Goal: Task Accomplishment & Management: Manage account settings

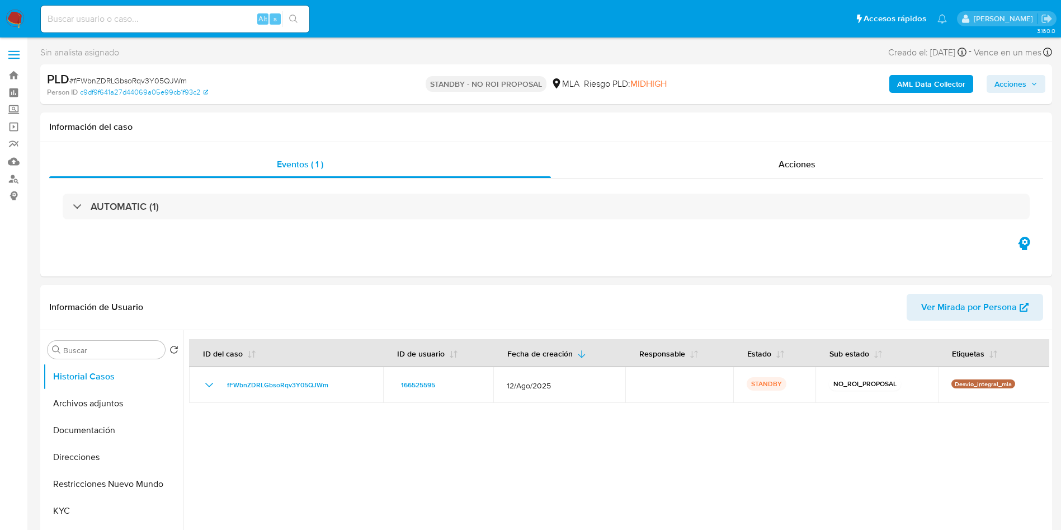
select select "10"
click at [178, 26] on input at bounding box center [175, 19] width 268 height 15
paste input "bbVAlw74363tkLi7u3Q3PtwT"
type input "bbVAlw74363tkLi7u3Q3PtwT"
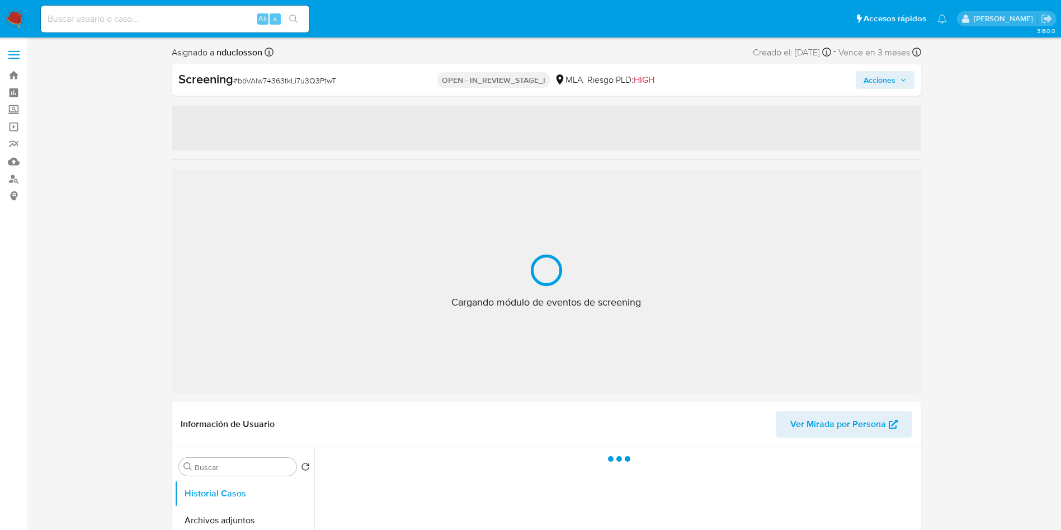
select select "10"
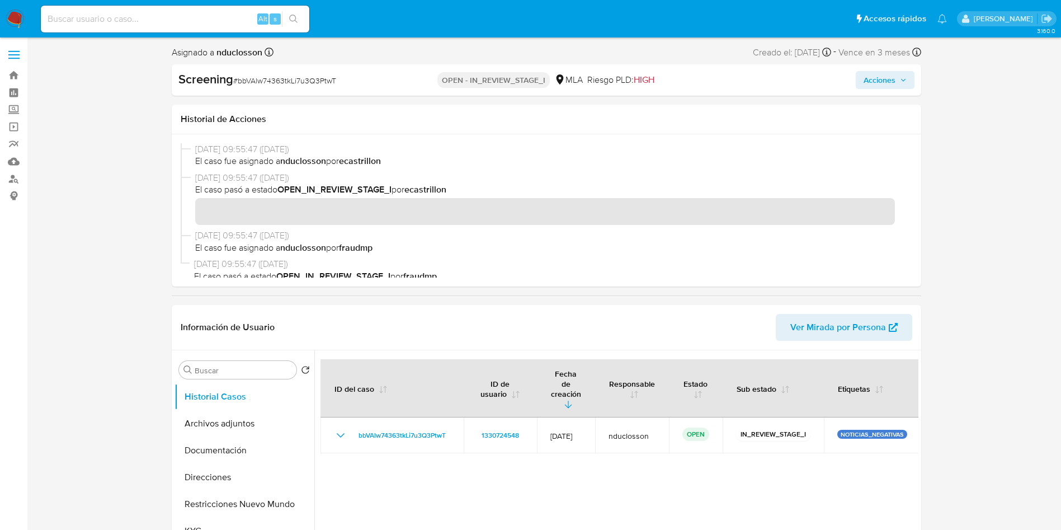
click at [900, 77] on icon "button" at bounding box center [903, 80] width 7 height 7
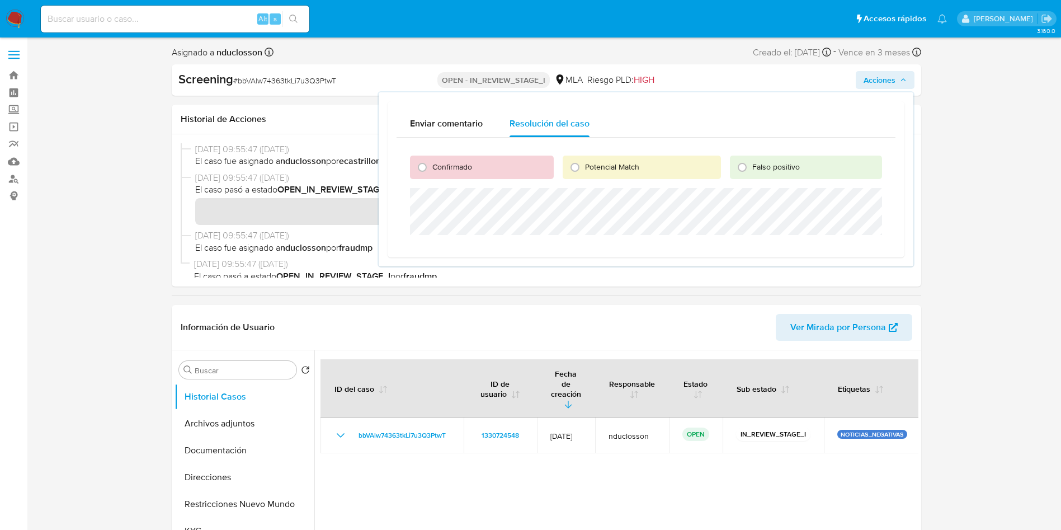
click at [900, 77] on icon "button" at bounding box center [903, 80] width 7 height 7
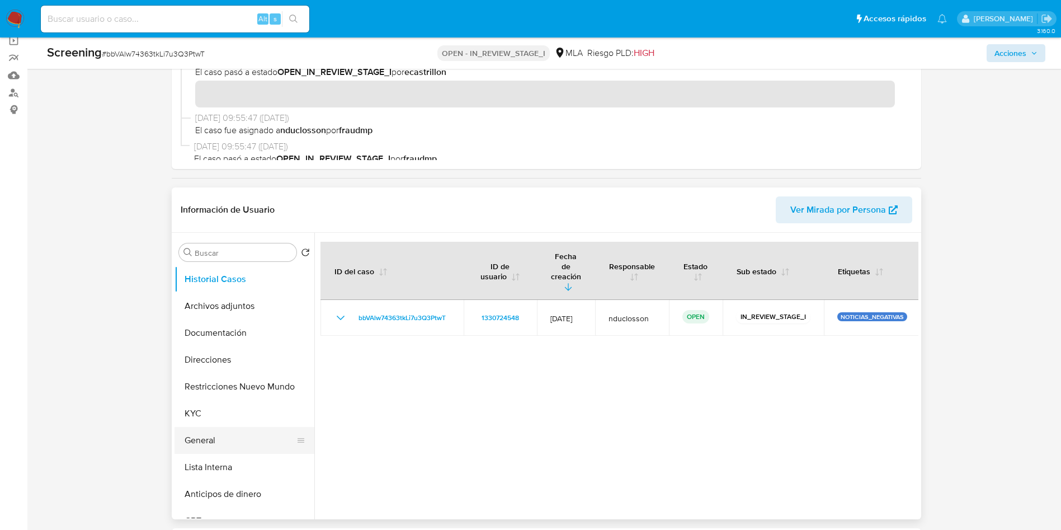
scroll to position [168, 0]
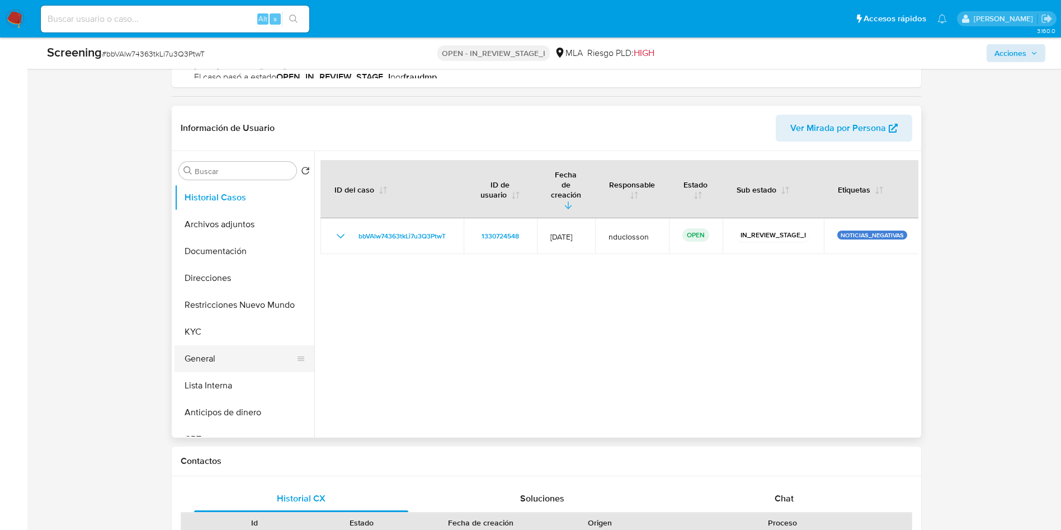
click at [208, 357] on button "General" at bounding box center [240, 358] width 131 height 27
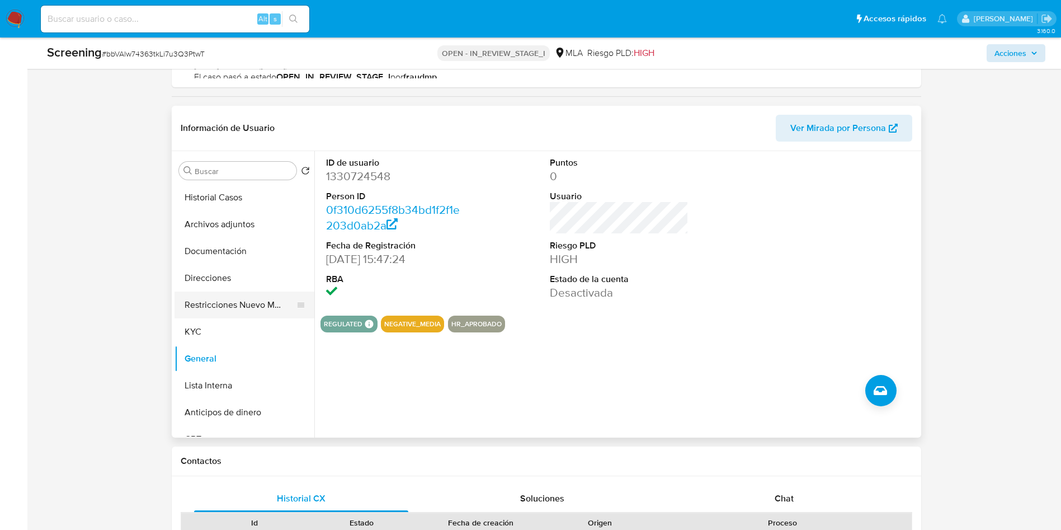
click at [221, 298] on button "Restricciones Nuevo Mundo" at bounding box center [240, 304] width 131 height 27
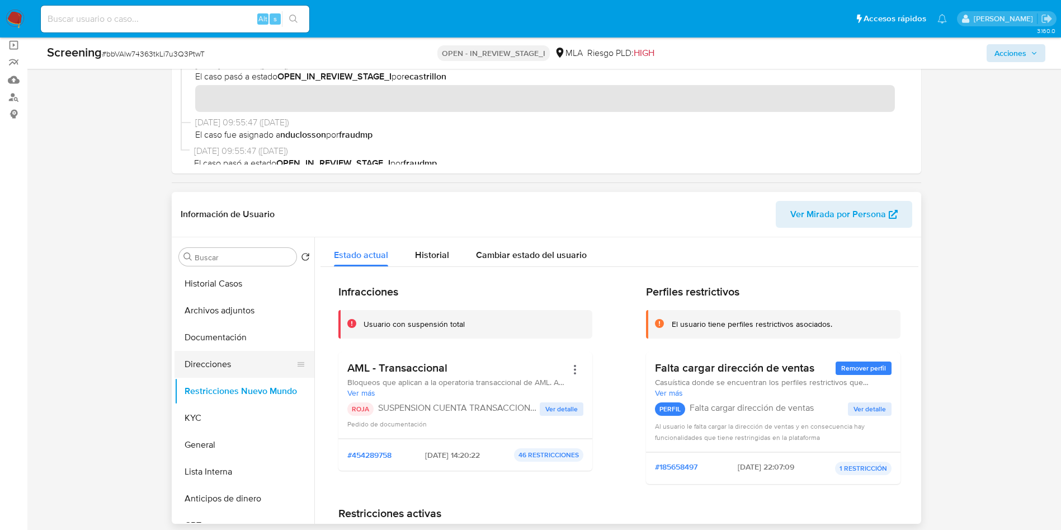
scroll to position [0, 0]
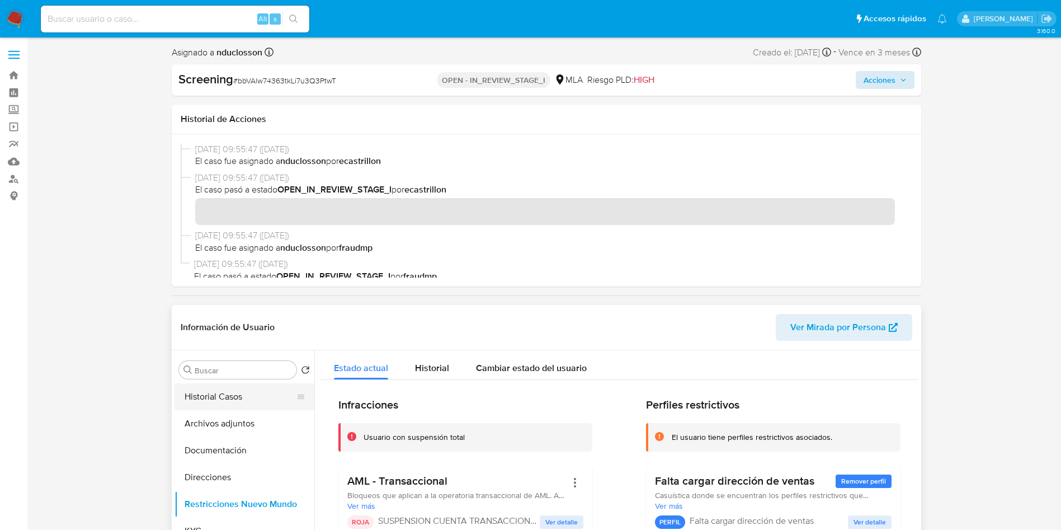
click at [235, 396] on button "Historial Casos" at bounding box center [240, 396] width 131 height 27
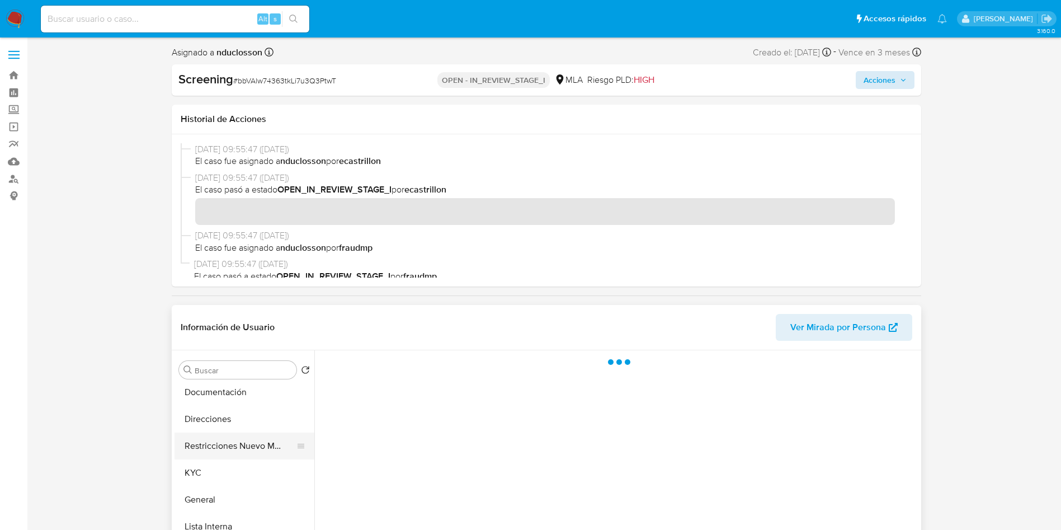
scroll to position [84, 0]
click at [214, 445] on button "KYC" at bounding box center [240, 446] width 131 height 27
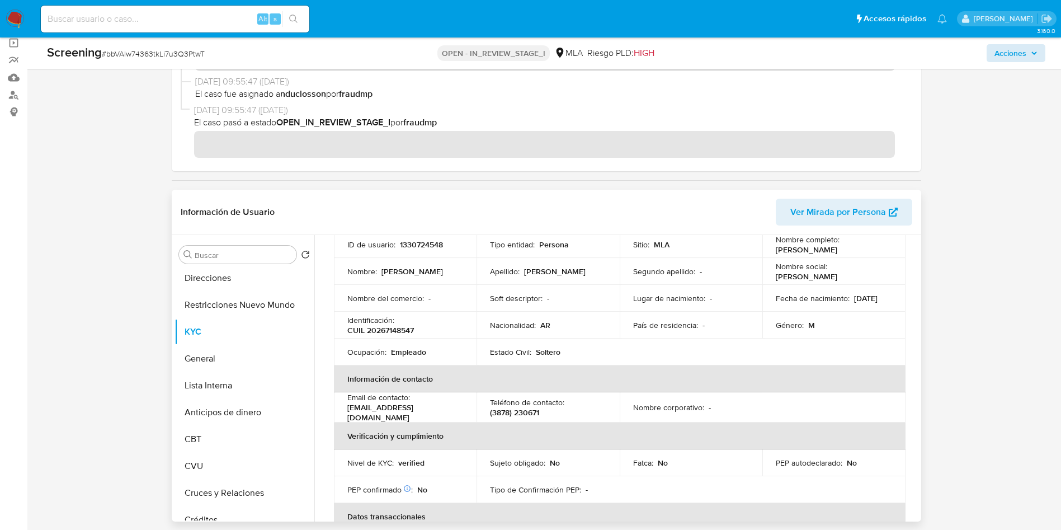
scroll to position [0, 0]
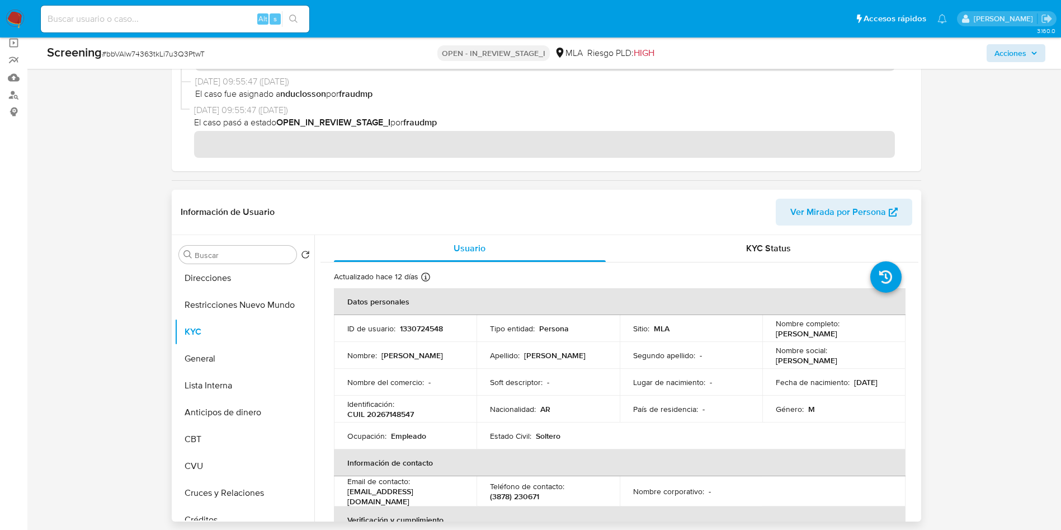
click at [427, 329] on p "1330724548" at bounding box center [421, 328] width 43 height 10
copy p "1330724548"
click at [176, 18] on input at bounding box center [175, 19] width 268 height 15
paste input "HVZA4JJ01utdgRUdnQDBtXln"
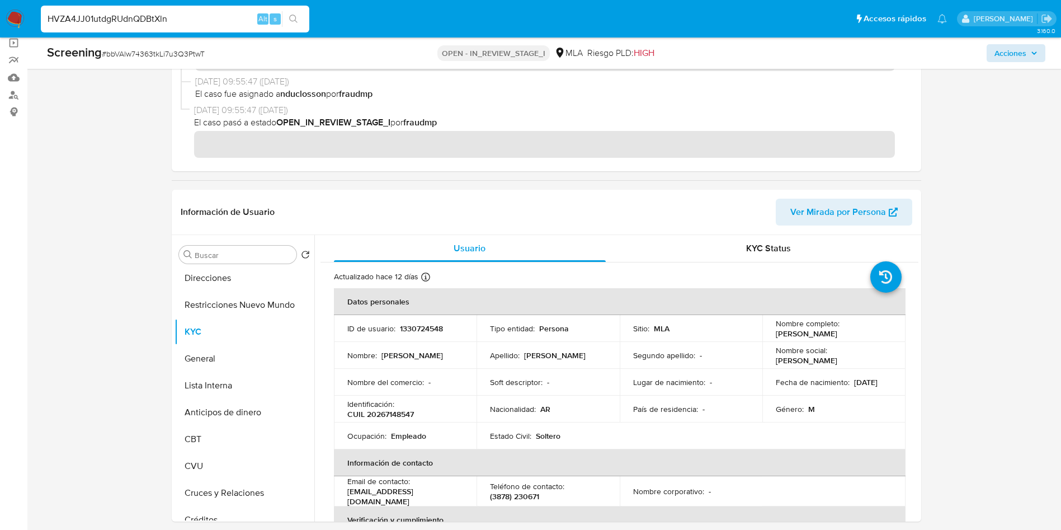
type input "HVZA4JJ01utdgRUdnQDBtXln"
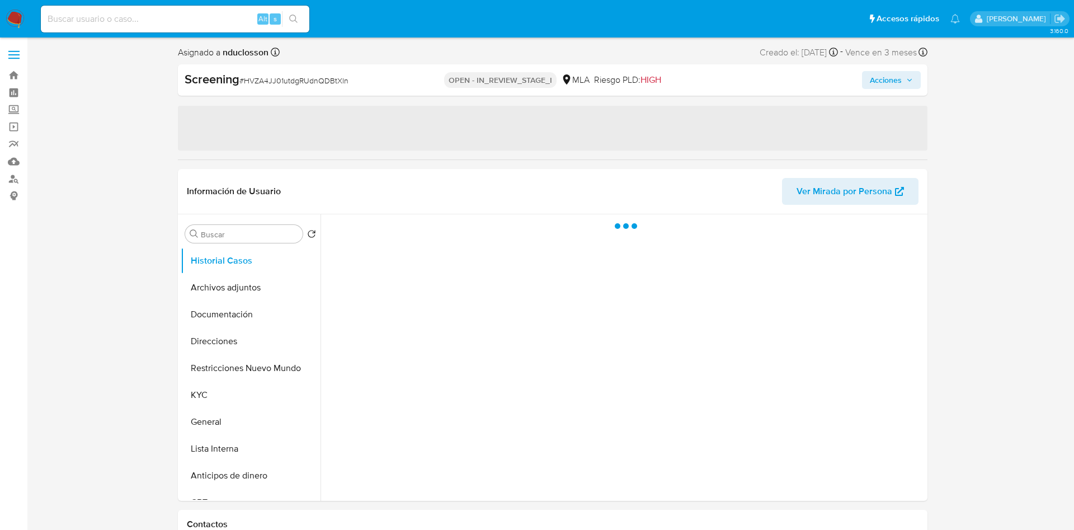
select select "10"
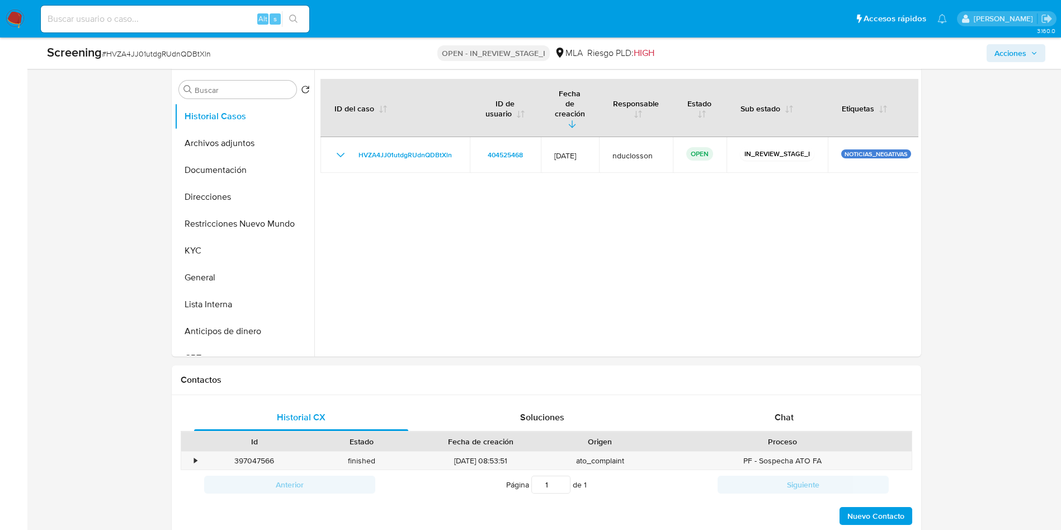
scroll to position [252, 0]
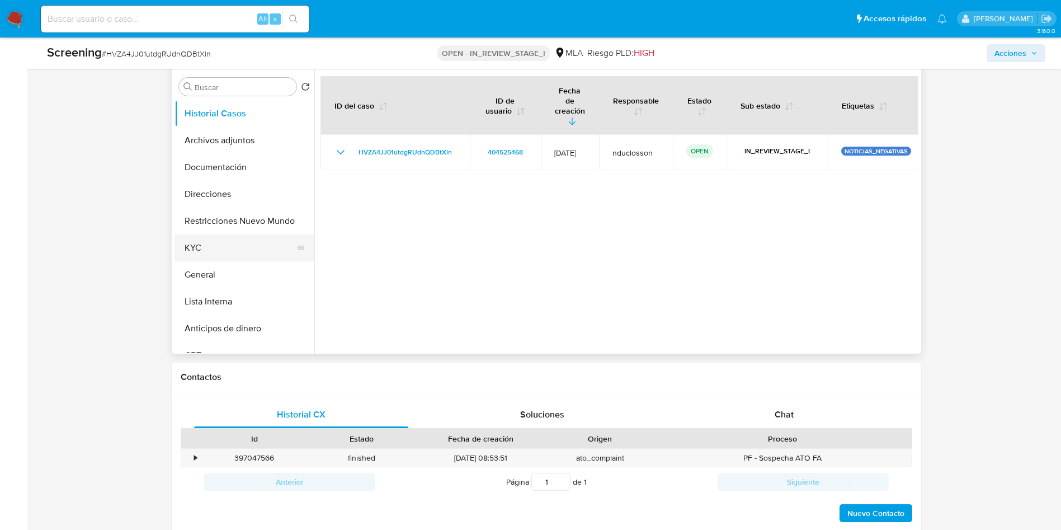
click at [192, 256] on button "KYC" at bounding box center [240, 247] width 131 height 27
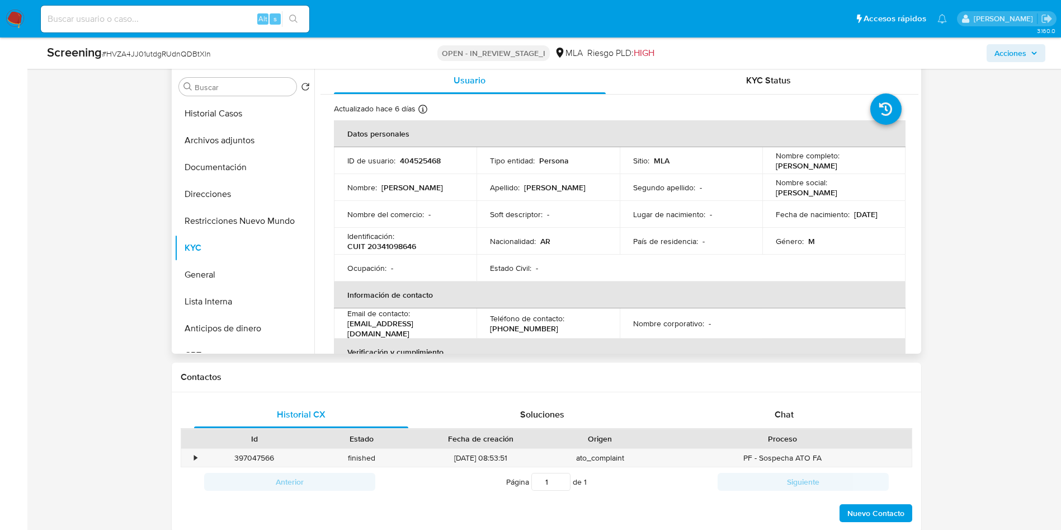
click at [407, 165] on p "404525468" at bounding box center [420, 160] width 41 height 10
copy p "404525468"
click at [218, 280] on button "General" at bounding box center [240, 274] width 131 height 27
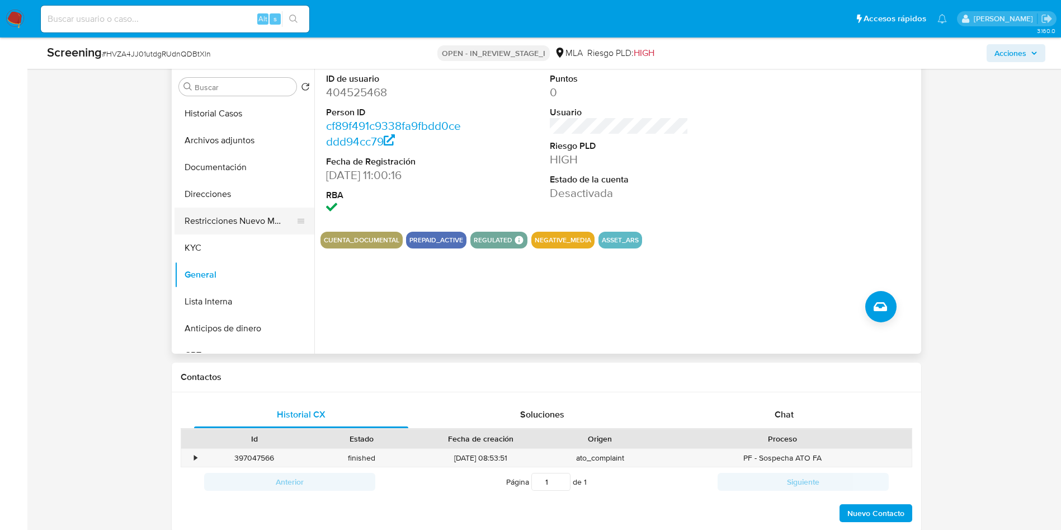
click at [229, 219] on button "Restricciones Nuevo Mundo" at bounding box center [240, 221] width 131 height 27
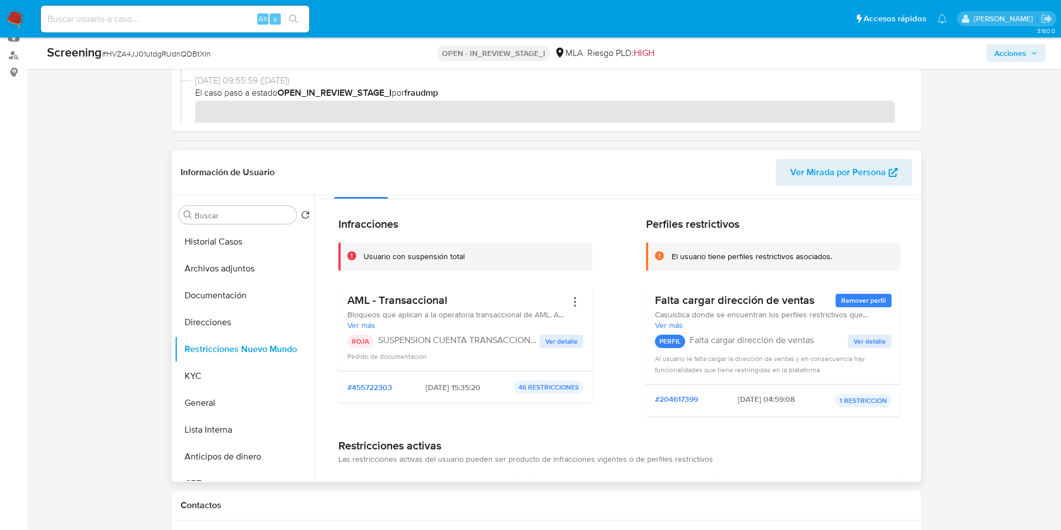
scroll to position [0, 0]
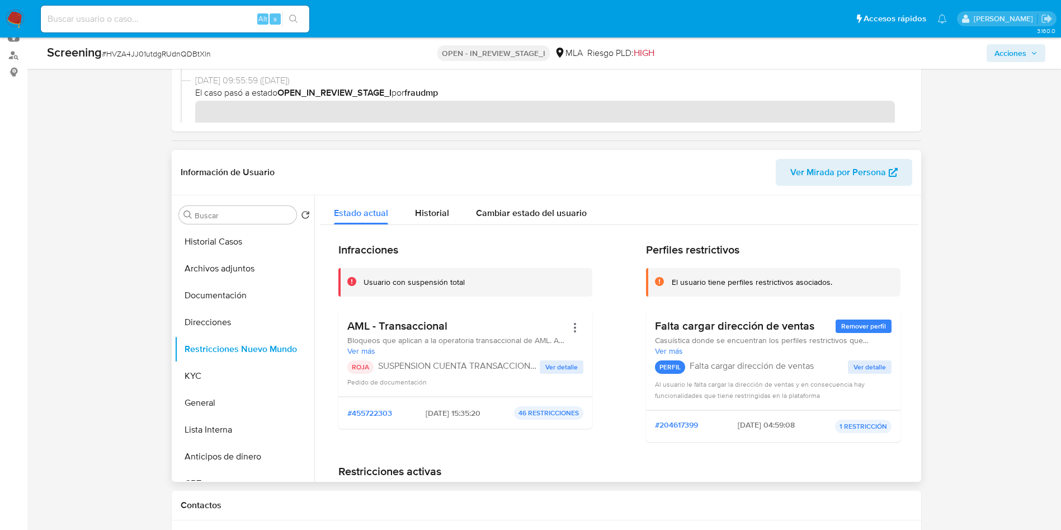
click at [453, 365] on p "SUSPENSION CUENTA TRANSACCIONAL" at bounding box center [459, 365] width 162 height 11
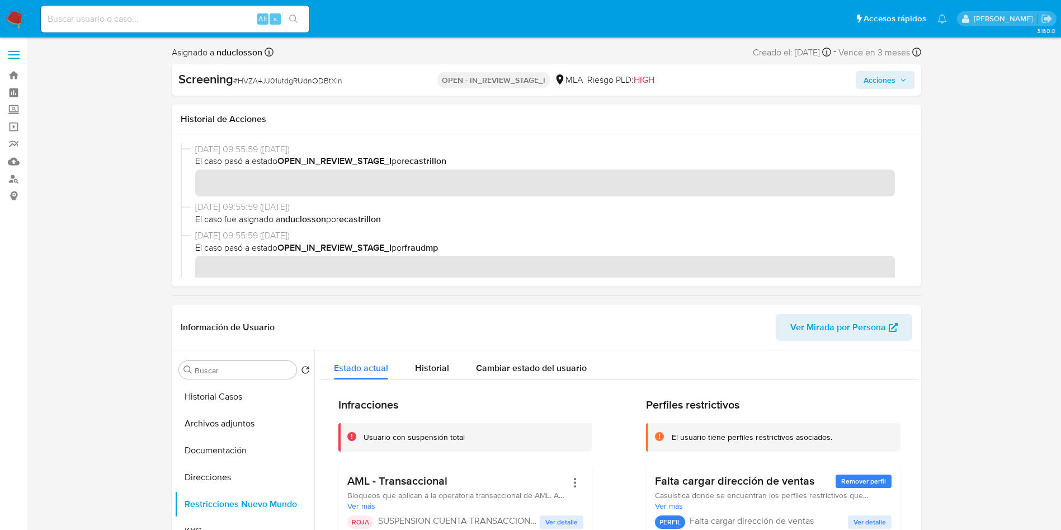
click at [879, 82] on span "Acciones" at bounding box center [880, 80] width 32 height 18
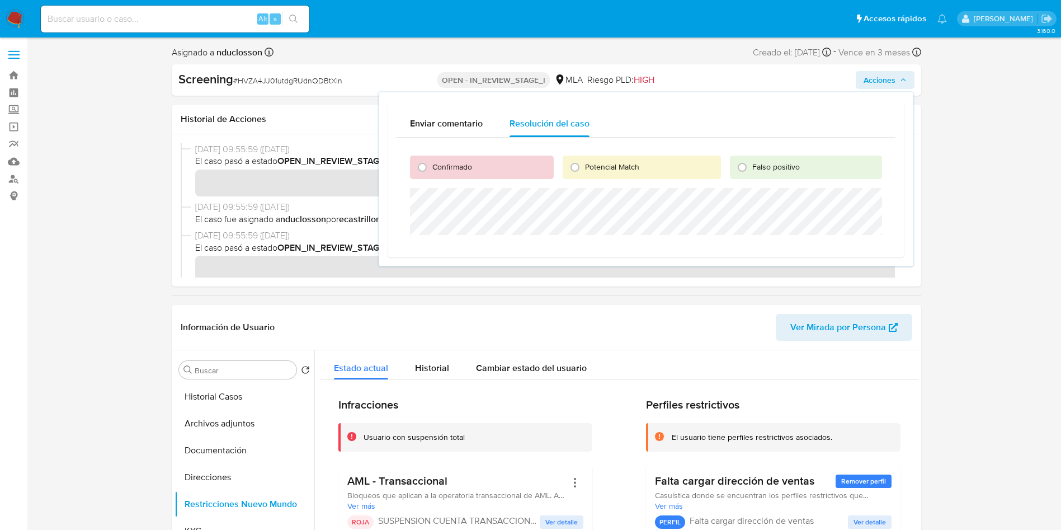
click at [460, 171] on span "Confirmado" at bounding box center [452, 166] width 40 height 11
click at [431, 171] on input "Confirmado" at bounding box center [422, 167] width 18 height 18
radio input "true"
click at [466, 372] on button "Cambiar estado del usuario" at bounding box center [532, 365] width 138 height 30
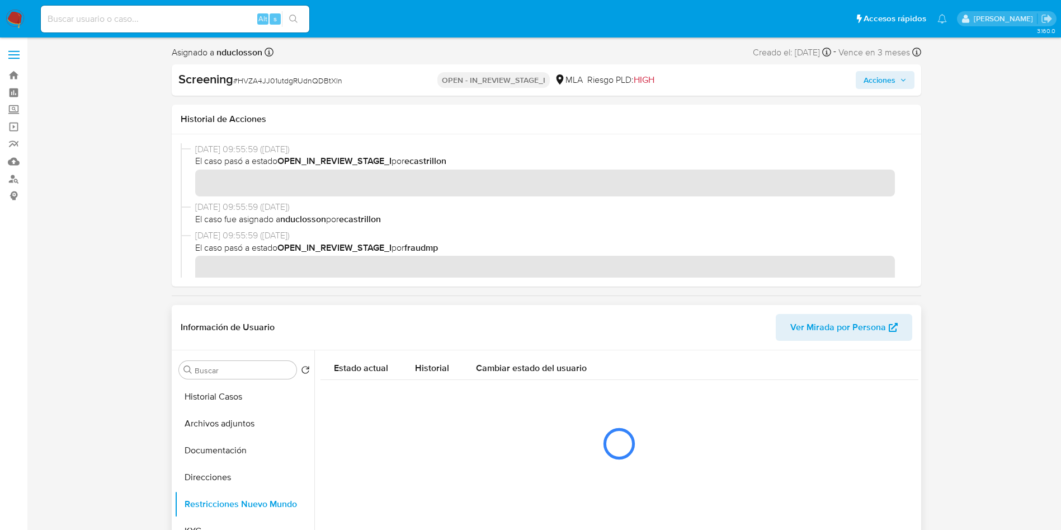
drag, startPoint x: 524, startPoint y: 309, endPoint x: 445, endPoint y: 336, distance: 83.8
click at [524, 309] on div "Información de Usuario Ver Mirada por Persona" at bounding box center [547, 327] width 750 height 45
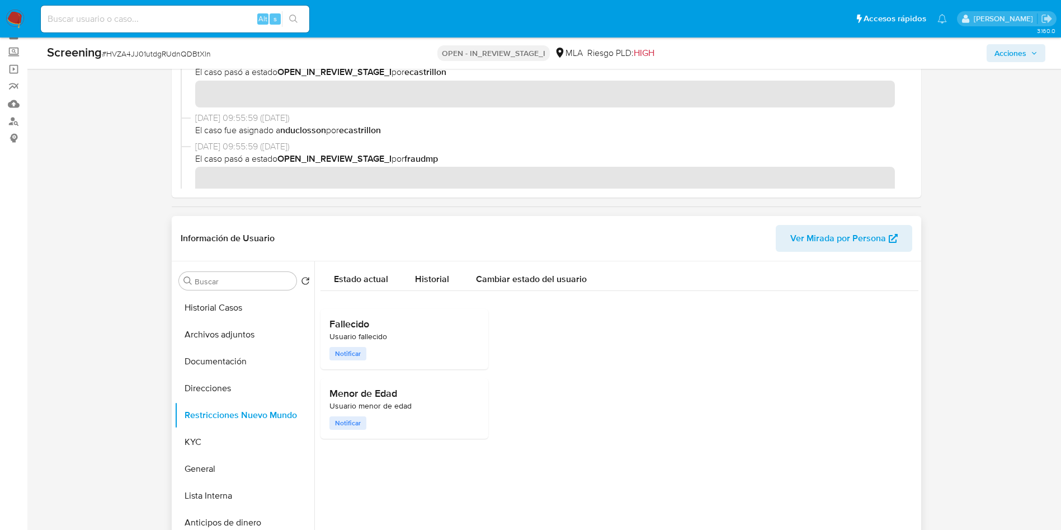
scroll to position [84, 0]
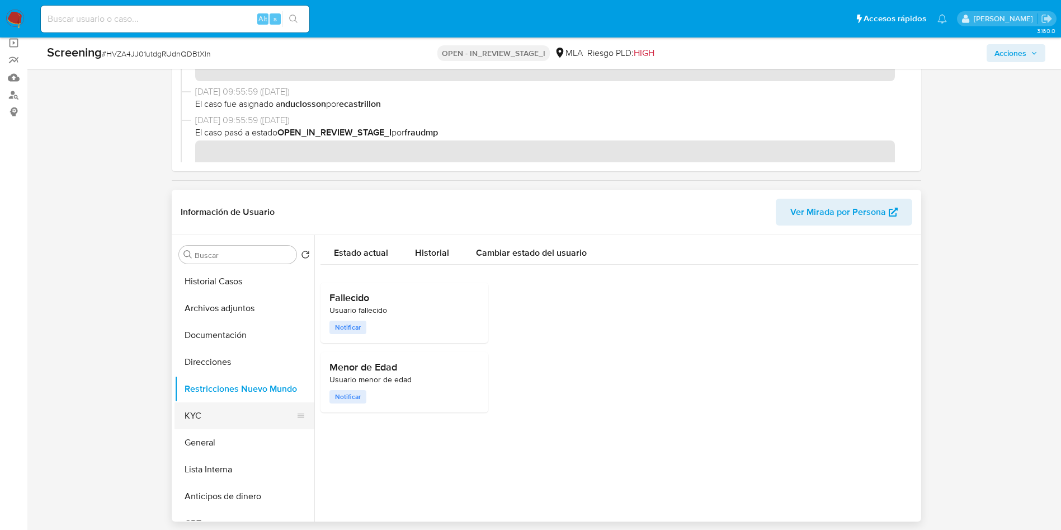
drag, startPoint x: 232, startPoint y: 409, endPoint x: 252, endPoint y: 414, distance: 21.4
click at [232, 409] on button "KYC" at bounding box center [240, 415] width 131 height 27
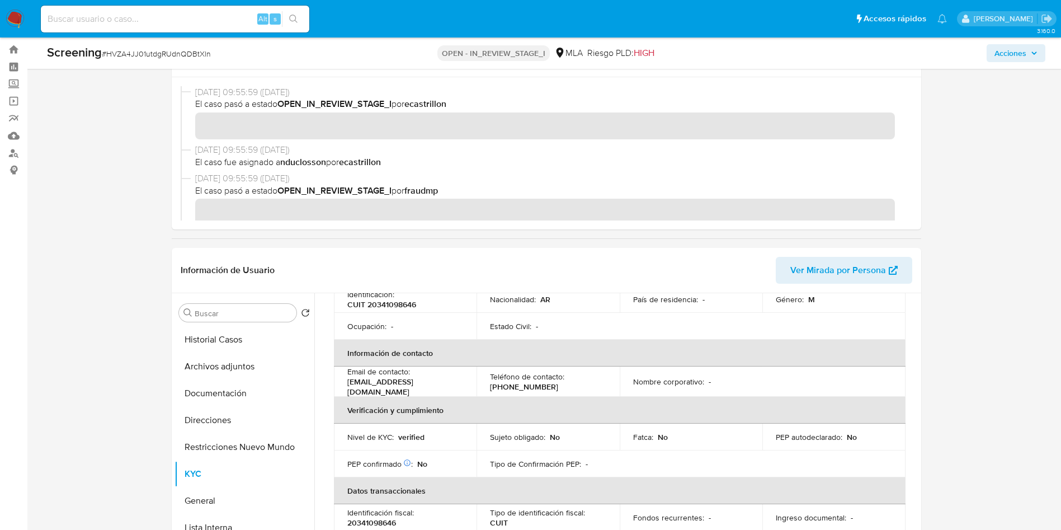
scroll to position [0, 0]
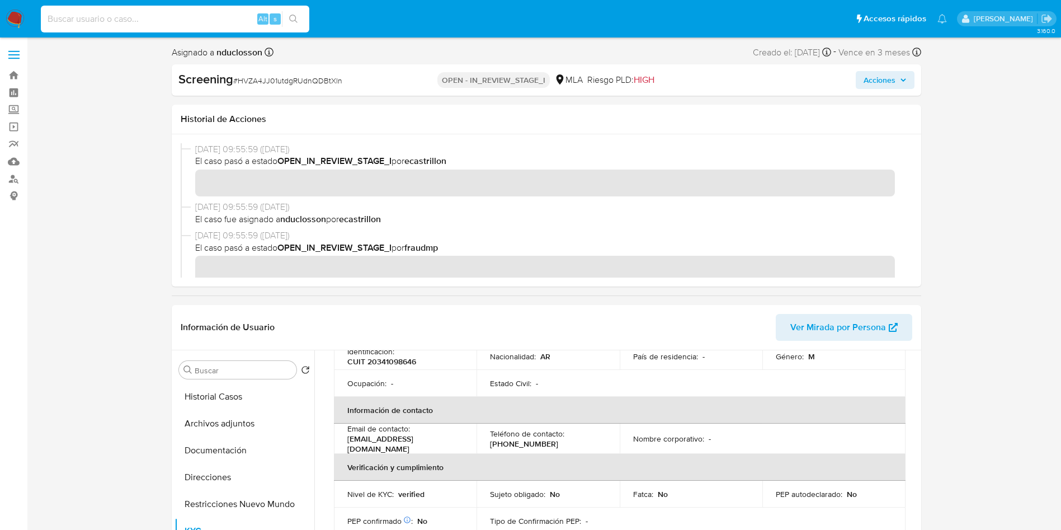
click at [204, 22] on input at bounding box center [175, 19] width 268 height 15
paste input "LnSUN8aLgwcSXc8fUQukWDTW"
type input "LnSUN8aLgwcSXc8fUQukWDTW"
click at [299, 18] on button "search-icon" at bounding box center [293, 19] width 23 height 16
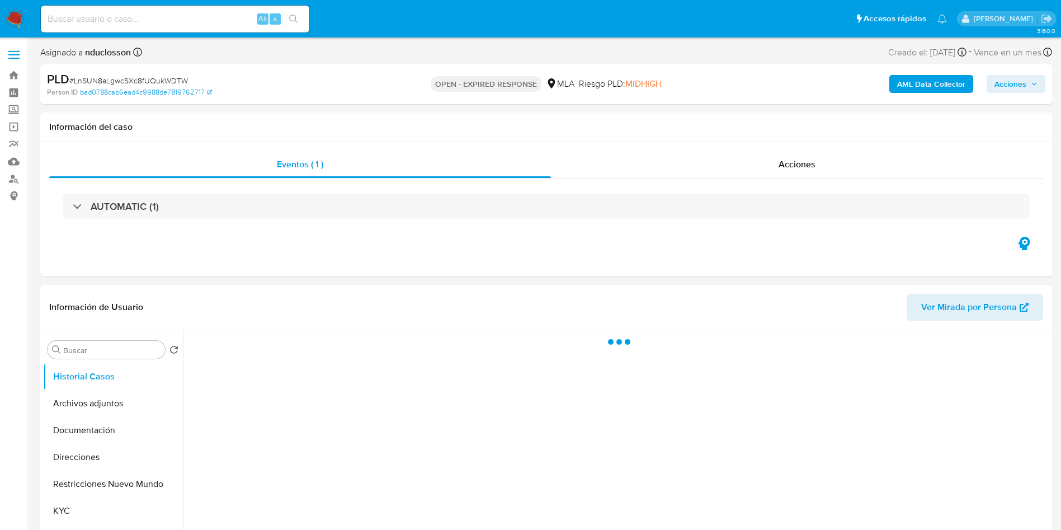
select select "10"
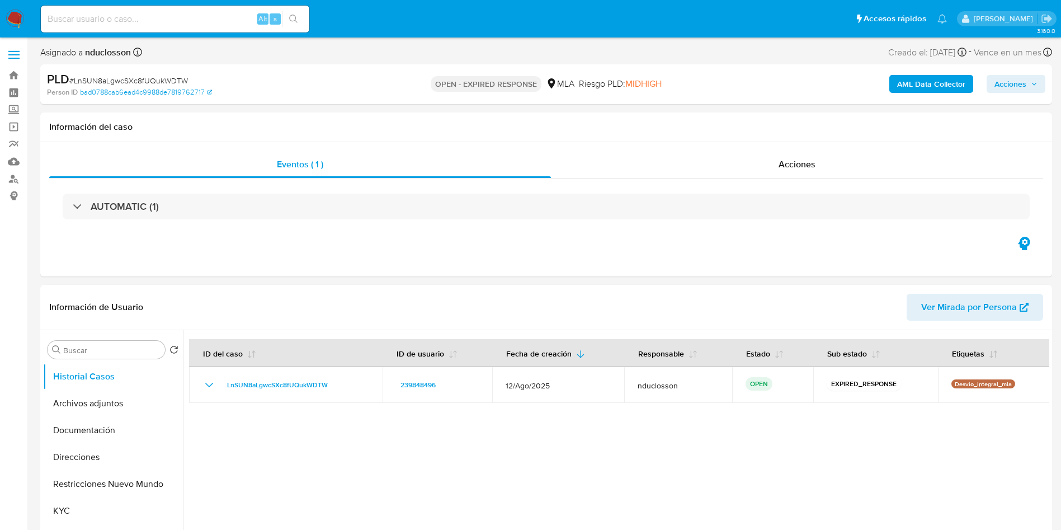
click at [144, 31] on div "Alt s" at bounding box center [175, 19] width 268 height 27
click at [132, 22] on input at bounding box center [175, 19] width 268 height 15
paste input "LnSUN8aLgwcSXc8fUQukWDTW"
type input "LnSUN8aLgwcSXc8fUQukWDTW"
click at [296, 17] on icon "search-icon" at bounding box center [293, 19] width 9 height 9
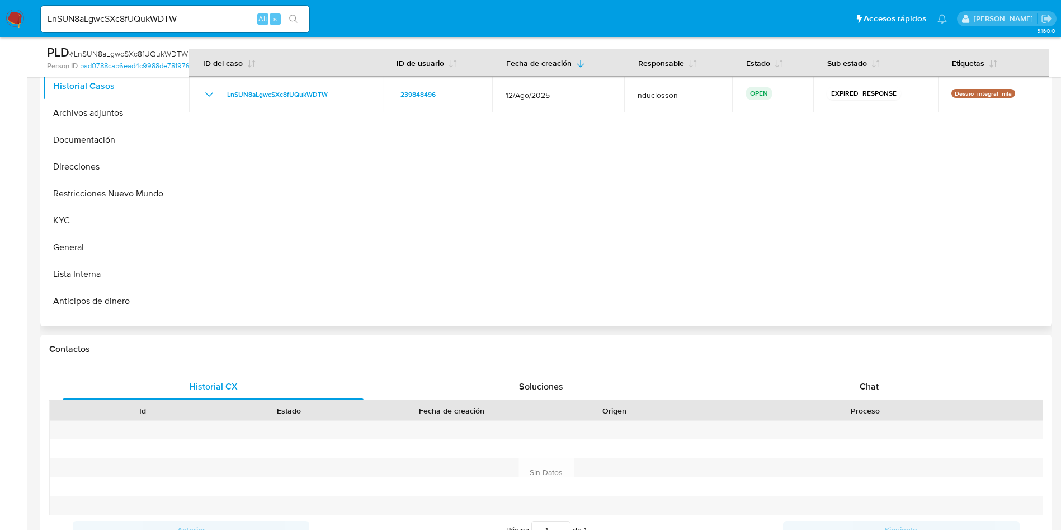
scroll to position [252, 0]
drag, startPoint x: 849, startPoint y: 367, endPoint x: 855, endPoint y: 391, distance: 24.4
click at [850, 367] on div "Historial CX Soluciones Chat Id Estado Fecha de creación Origen Proceso Anterio…" at bounding box center [546, 457] width 1012 height 189
click at [856, 394] on div "Chat" at bounding box center [869, 385] width 301 height 27
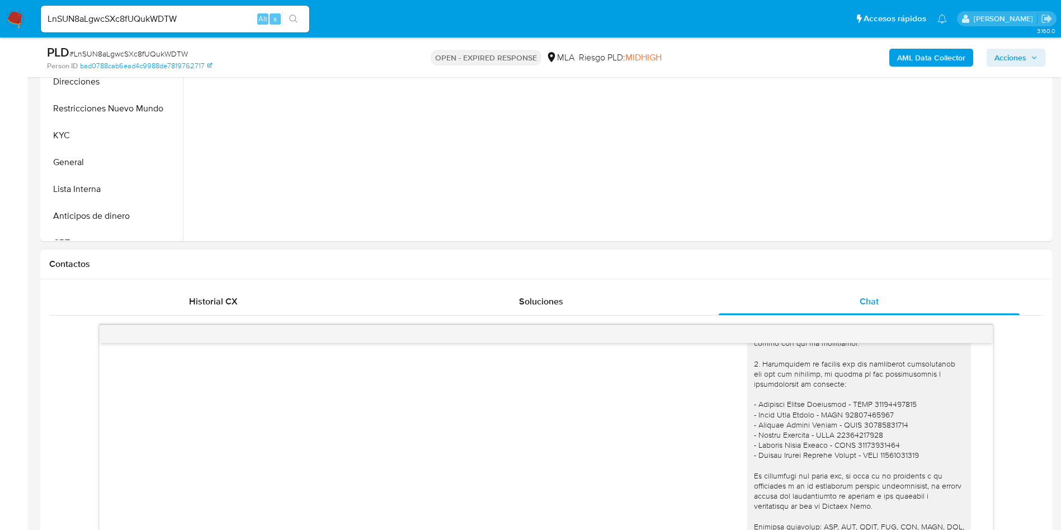
scroll to position [168, 0]
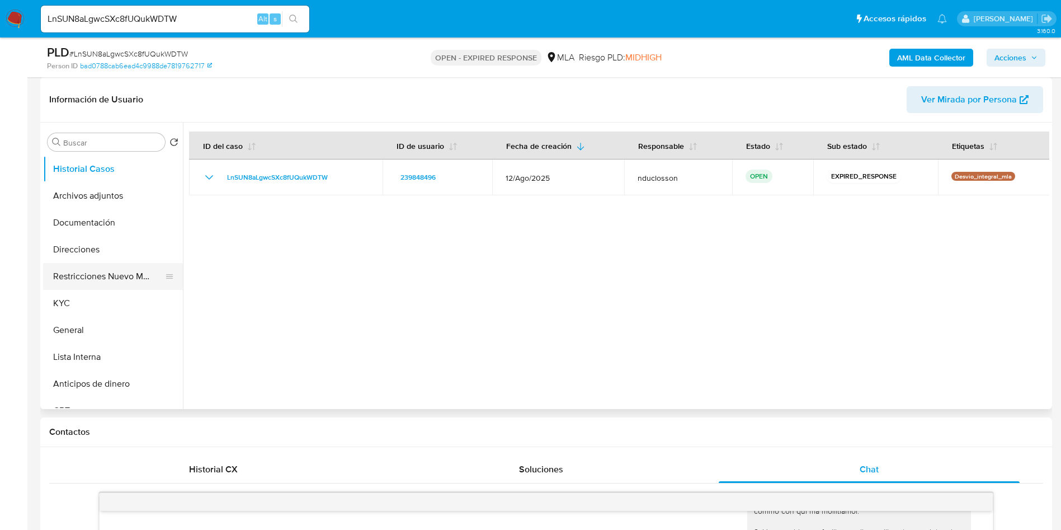
click at [102, 280] on button "Restricciones Nuevo Mundo" at bounding box center [108, 276] width 131 height 27
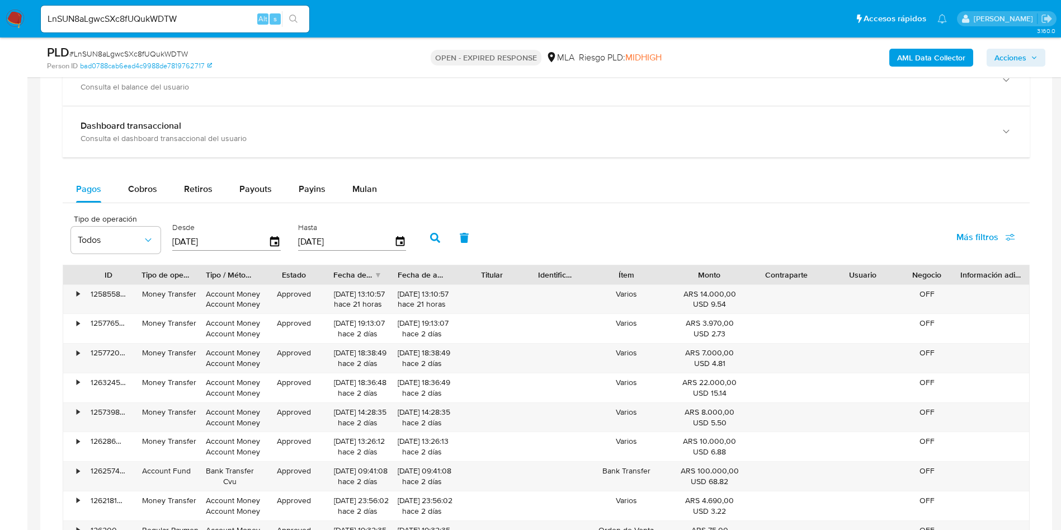
scroll to position [1388, 0]
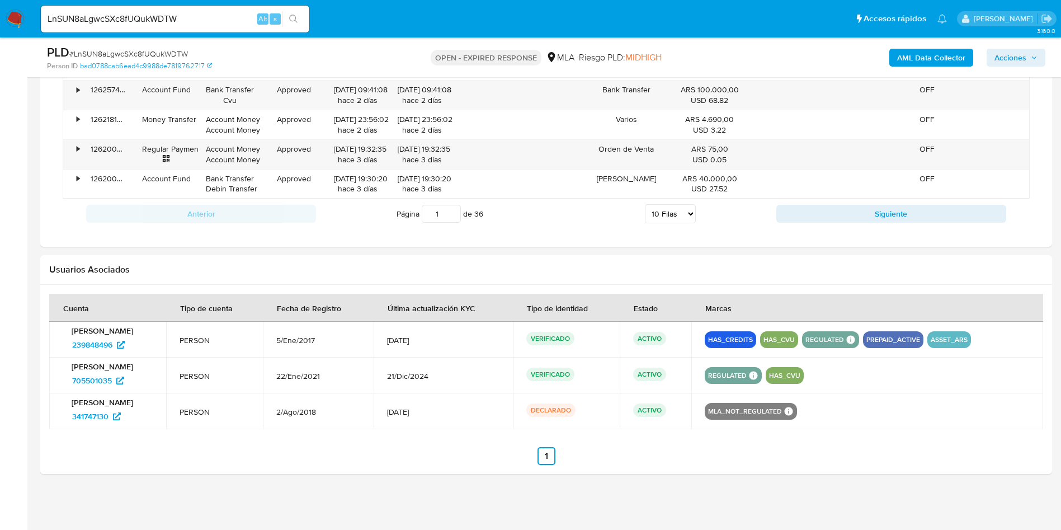
click at [140, 58] on span "# LnSUN8aLgwcSXc8fUQukWDTW" at bounding box center [128, 53] width 119 height 11
copy span "LnSUN8aLgwcSXc8fUQukWDTW"
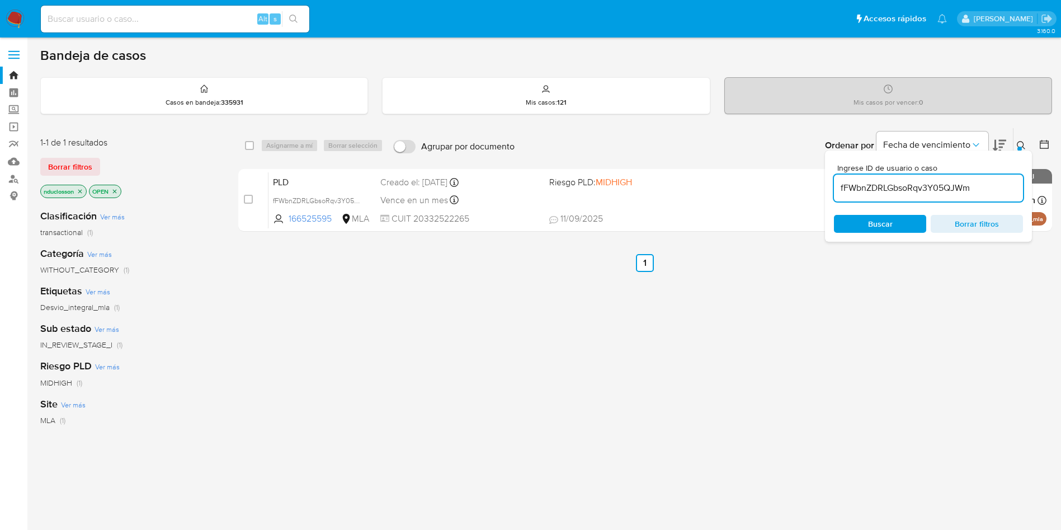
click at [862, 182] on input "fFWbnZDRLGbsoRqv3Y05QJWm" at bounding box center [928, 188] width 189 height 15
paste input "LnSUN8aLgwcSXc8fUQukWDTW"
type input "LnSUN8aLgwcSXc8fUQukWDTW"
click at [890, 237] on div "Ingrese ID de usuario o caso LnSUN8aLgwcSXc8fUQukWDTW Buscar Borrar filtros" at bounding box center [928, 195] width 207 height 91
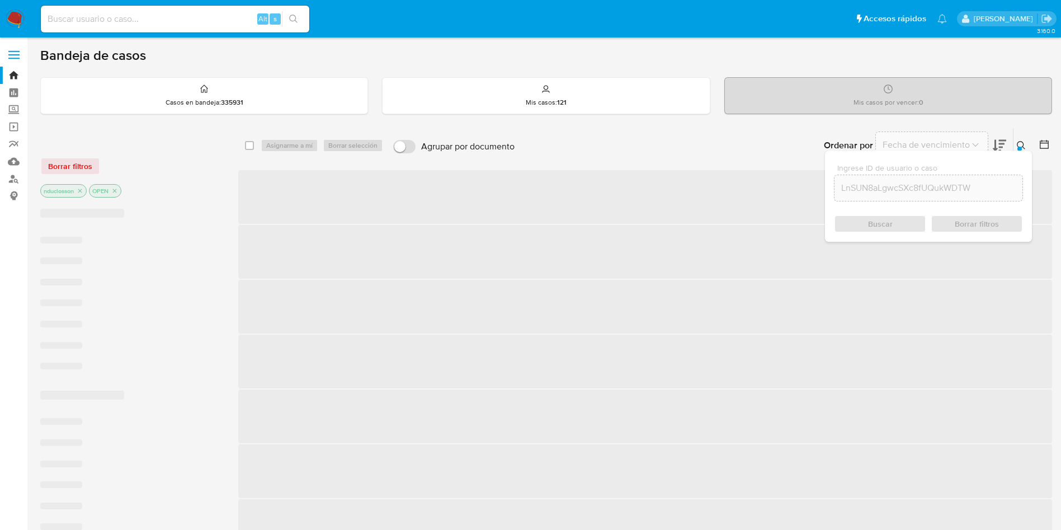
click at [875, 217] on div "Buscar Borrar filtros" at bounding box center [928, 224] width 189 height 18
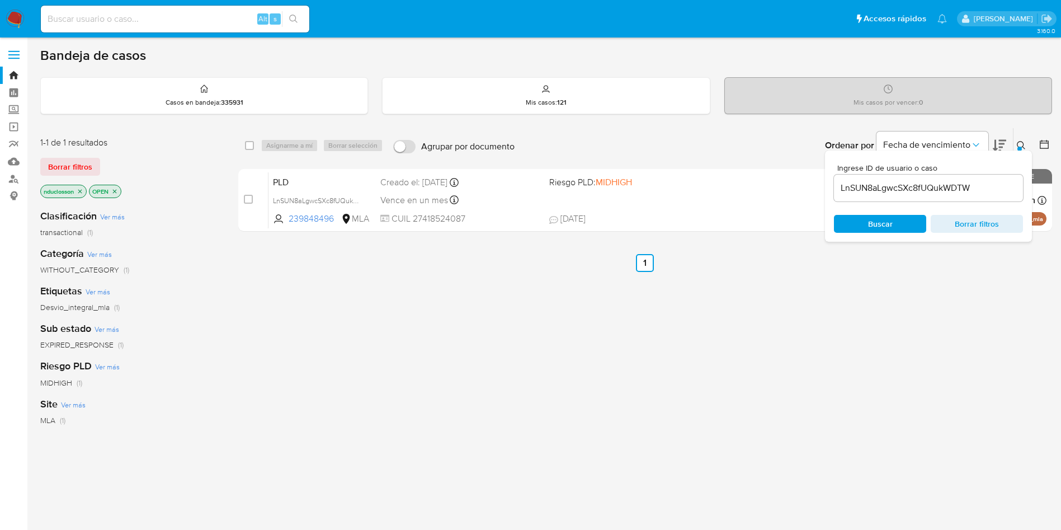
click at [682, 280] on div "select-all-cases-checkbox Asignarme a mí Borrar selección Agrupar por documento…" at bounding box center [645, 381] width 814 height 507
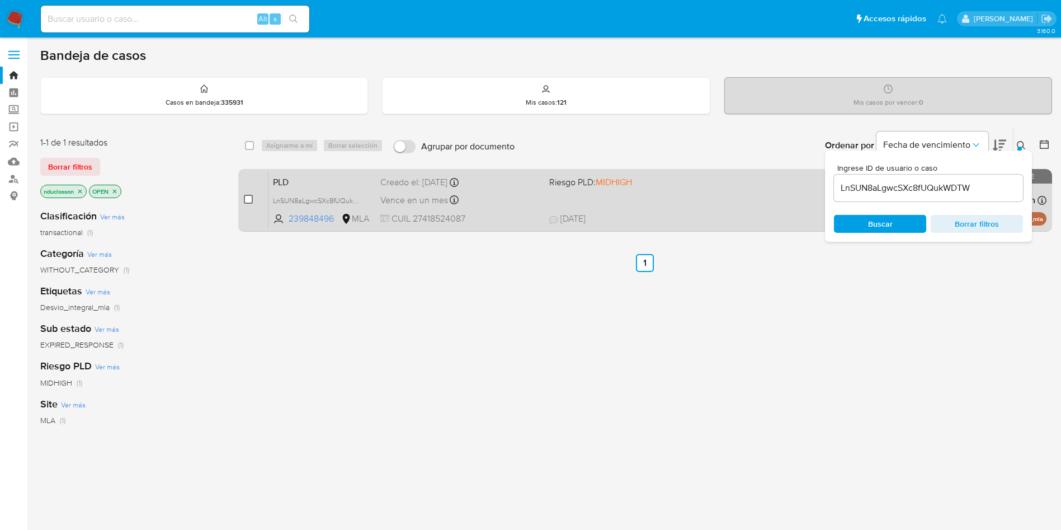
click at [244, 200] on input "checkbox" at bounding box center [248, 199] width 9 height 9
checkbox input "true"
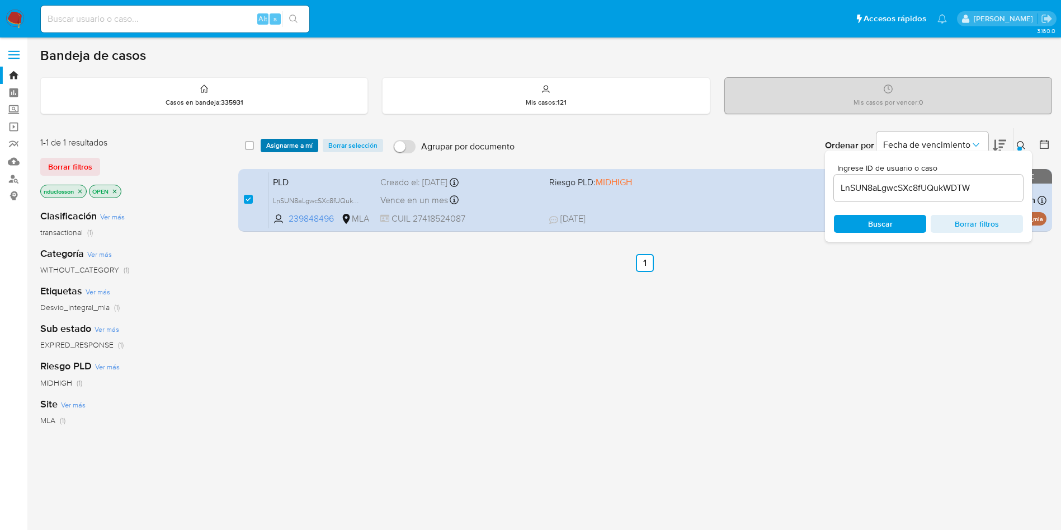
click at [310, 140] on span "Asignarme a mí" at bounding box center [289, 145] width 46 height 11
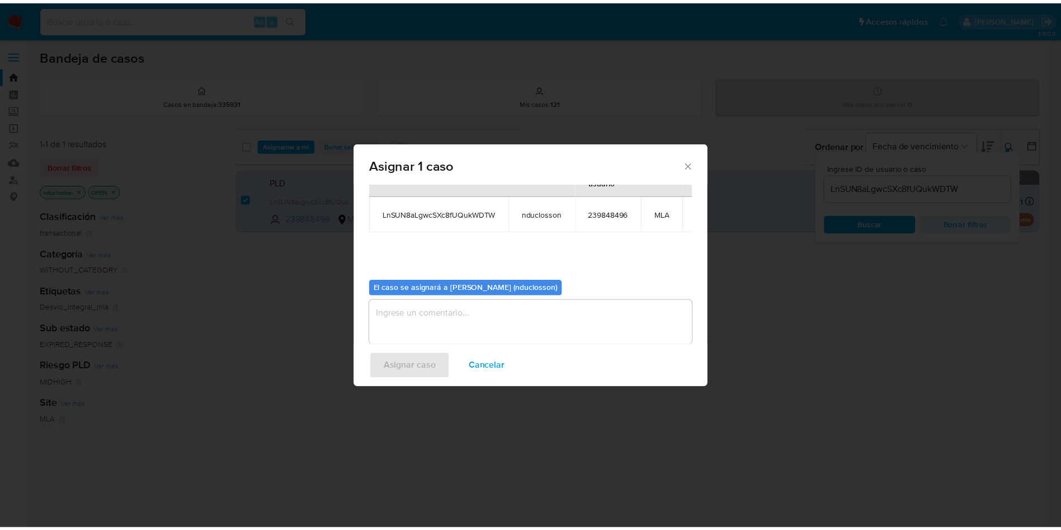
scroll to position [71, 0]
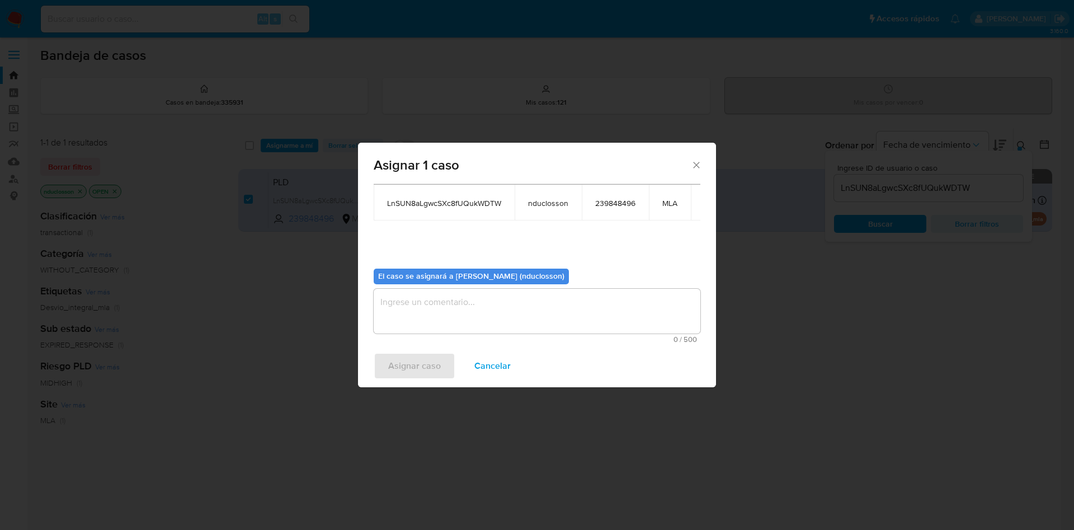
click at [460, 309] on textarea "assign-modal" at bounding box center [537, 311] width 327 height 45
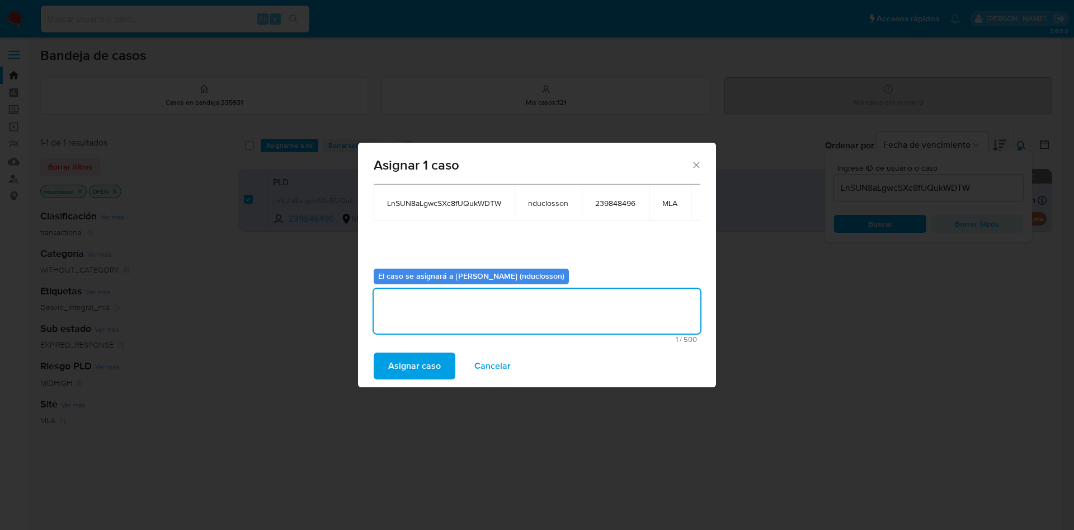
click at [419, 366] on span "Asignar caso" at bounding box center [414, 365] width 53 height 25
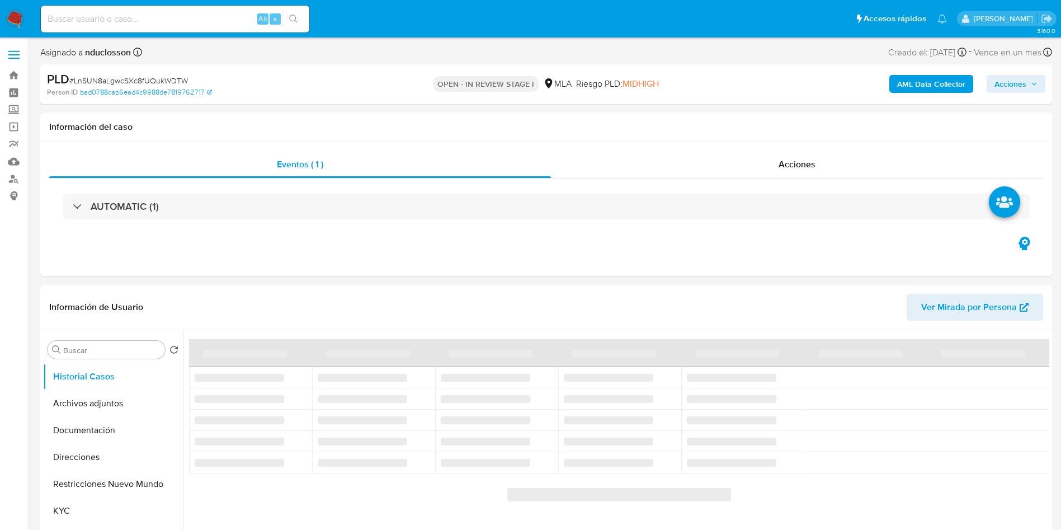
select select "10"
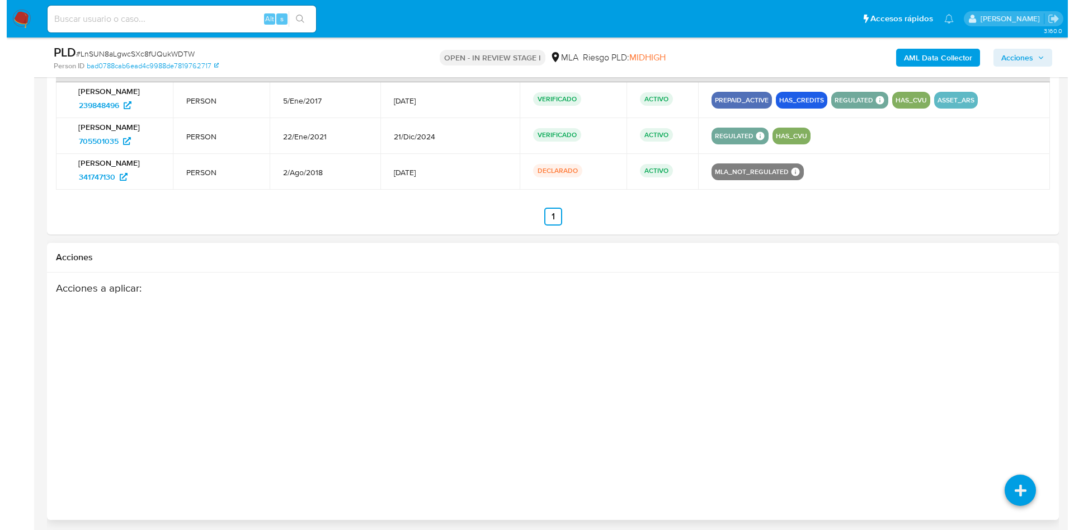
scroll to position [1510, 0]
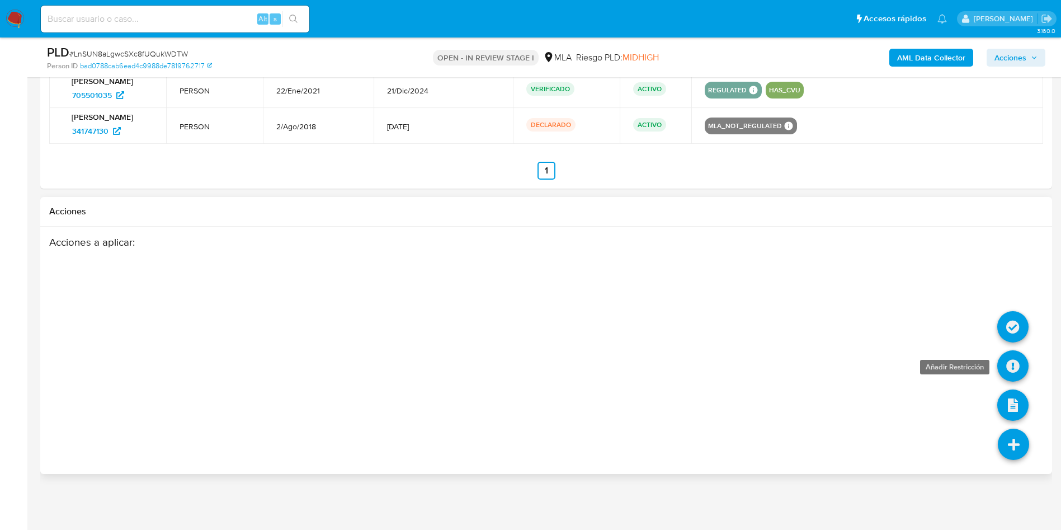
click at [1005, 355] on icon at bounding box center [1012, 365] width 31 height 31
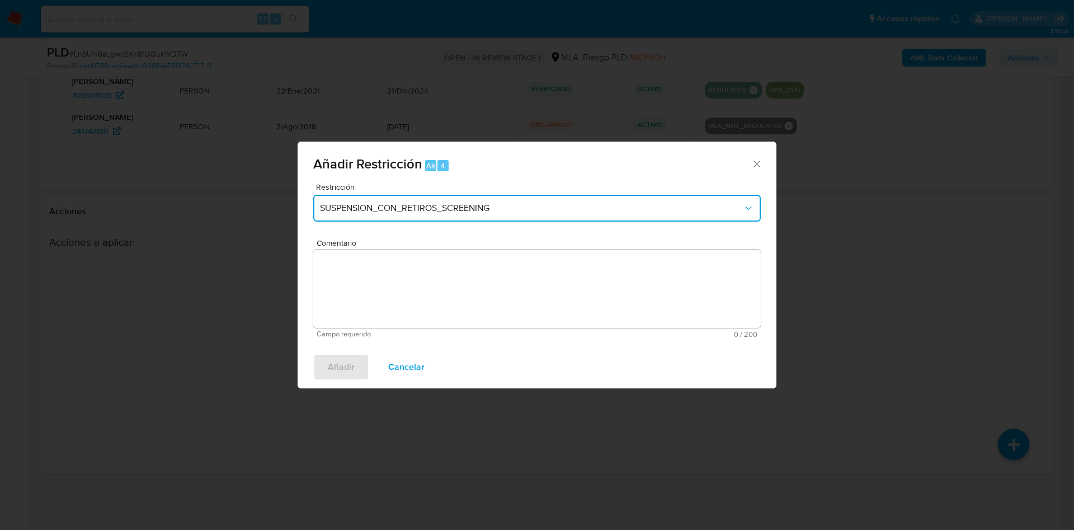
click at [573, 211] on span "SUSPENSION_CON_RETIROS_SCREENING" at bounding box center [531, 207] width 423 height 11
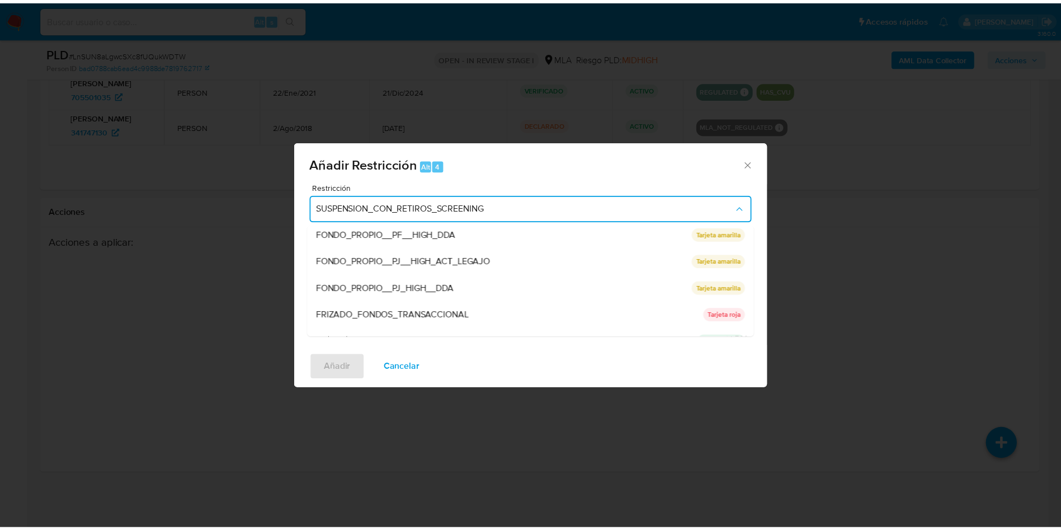
scroll to position [237, 0]
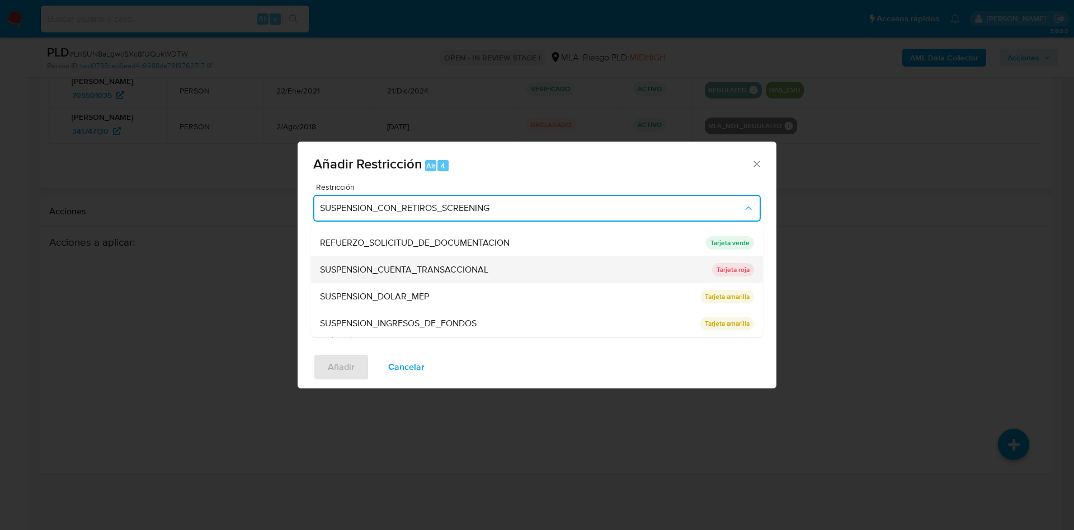
click at [432, 270] on span "SUSPENSION_CUENTA_TRANSACCIONAL" at bounding box center [404, 269] width 168 height 11
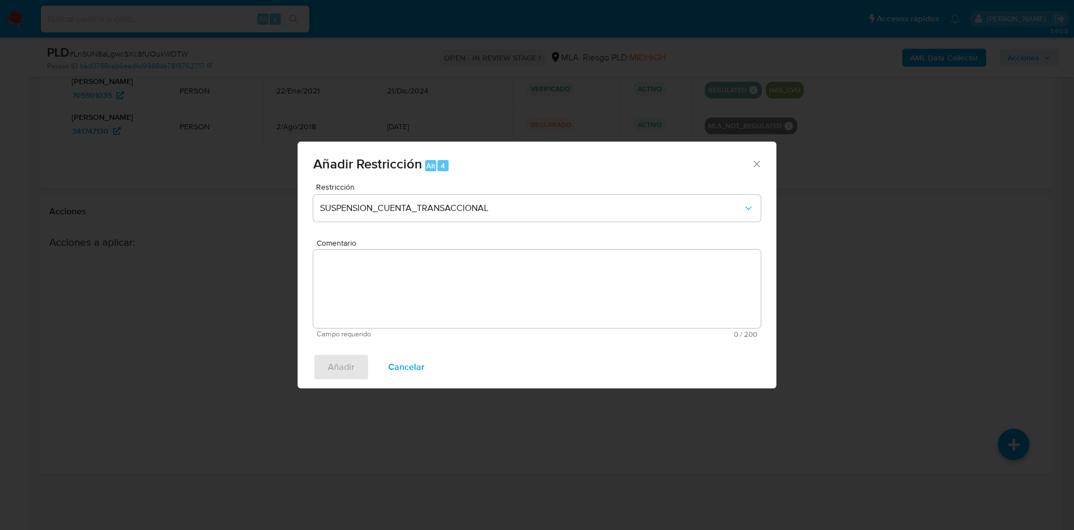
click at [432, 289] on textarea "Comentario" at bounding box center [536, 288] width 447 height 78
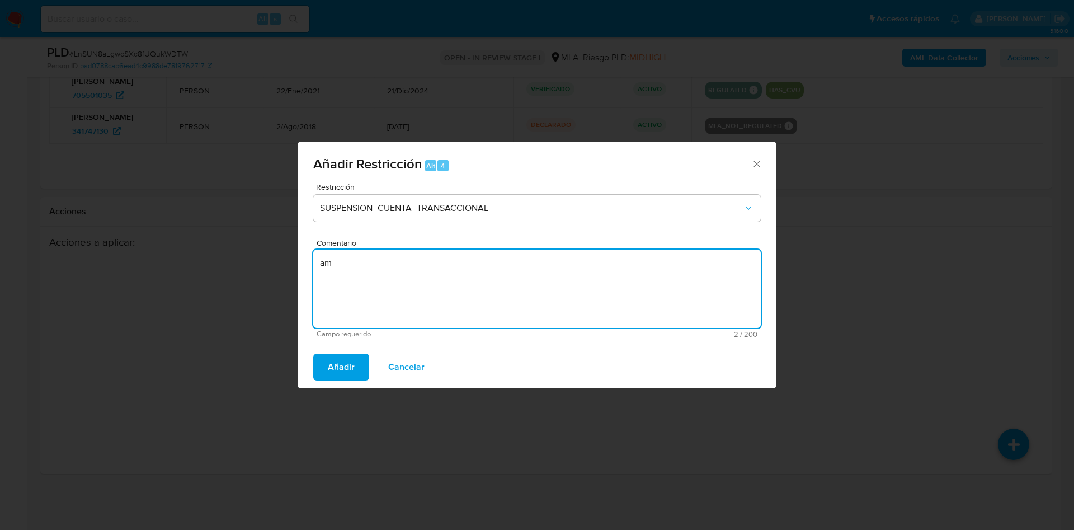
type textarea "a"
type textarea "AML"
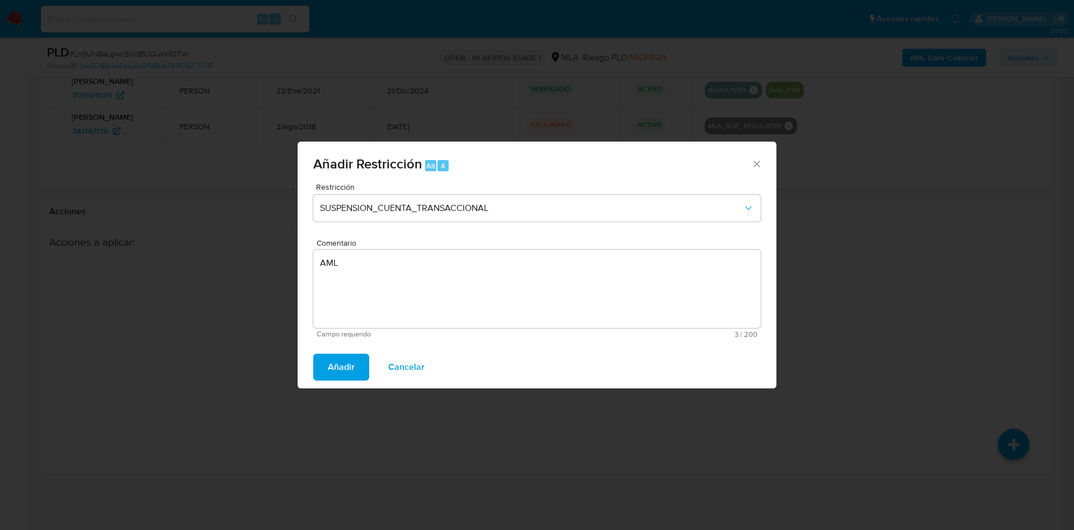
click at [333, 366] on span "Añadir" at bounding box center [341, 367] width 27 height 25
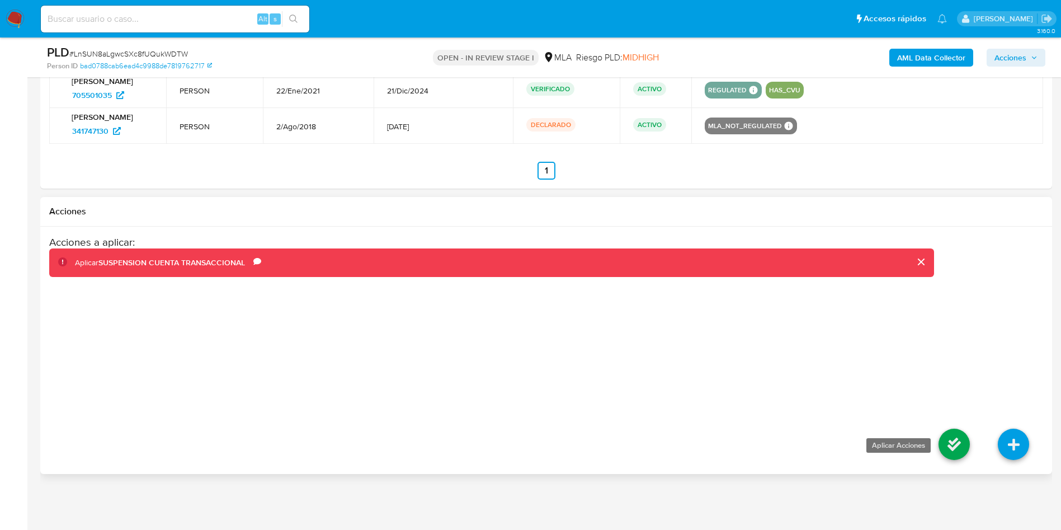
click at [953, 438] on icon at bounding box center [954, 443] width 31 height 31
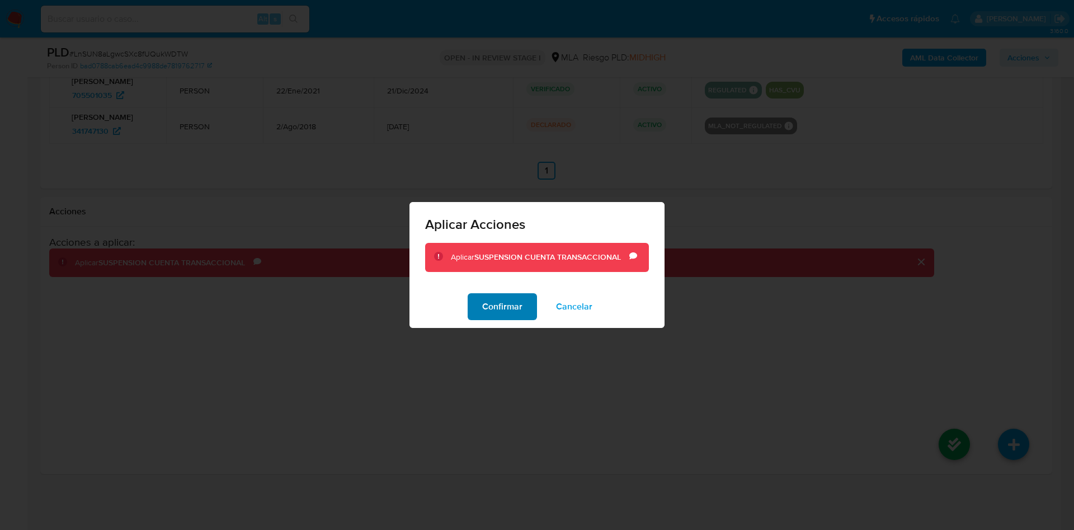
click at [518, 310] on span "Confirmar" at bounding box center [502, 306] width 40 height 25
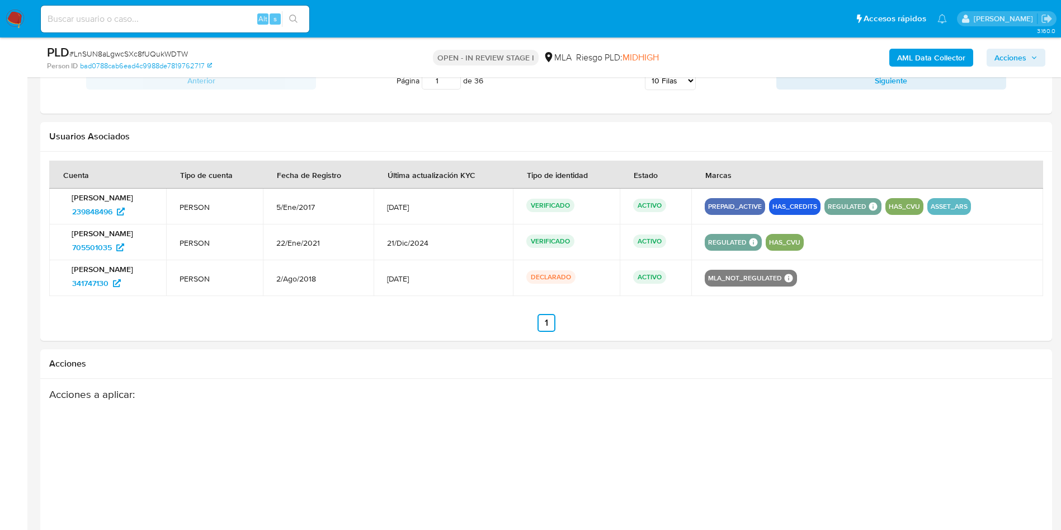
scroll to position [1342, 0]
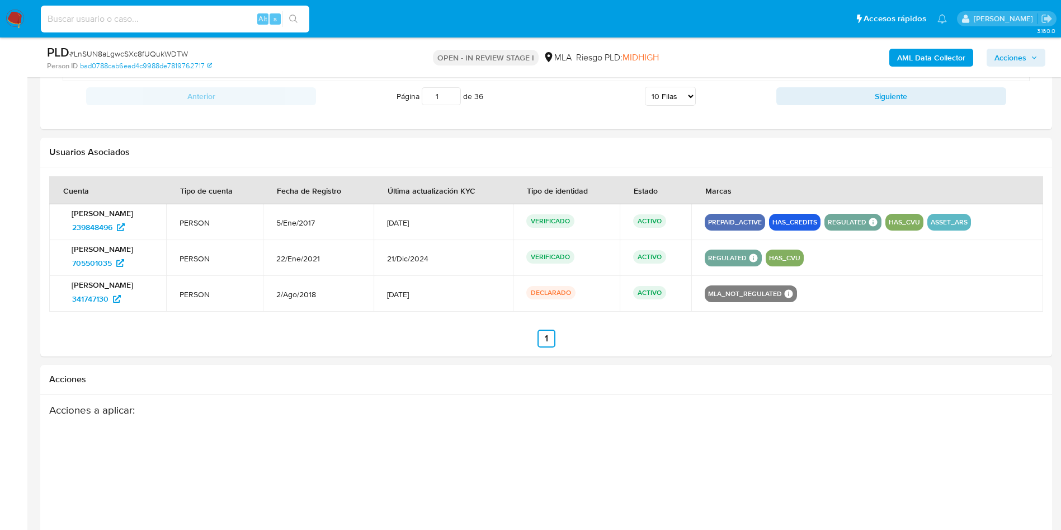
click at [210, 14] on input at bounding box center [175, 19] width 268 height 15
paste input "q1fdG1TIXMCta5H0FpIMxLe7"
type input "q1fdG1TIXMCta5H0FpIMxLe7"
click at [95, 16] on input "q1fdG1TIXMCta5H0FpIMxLe7" at bounding box center [175, 19] width 268 height 15
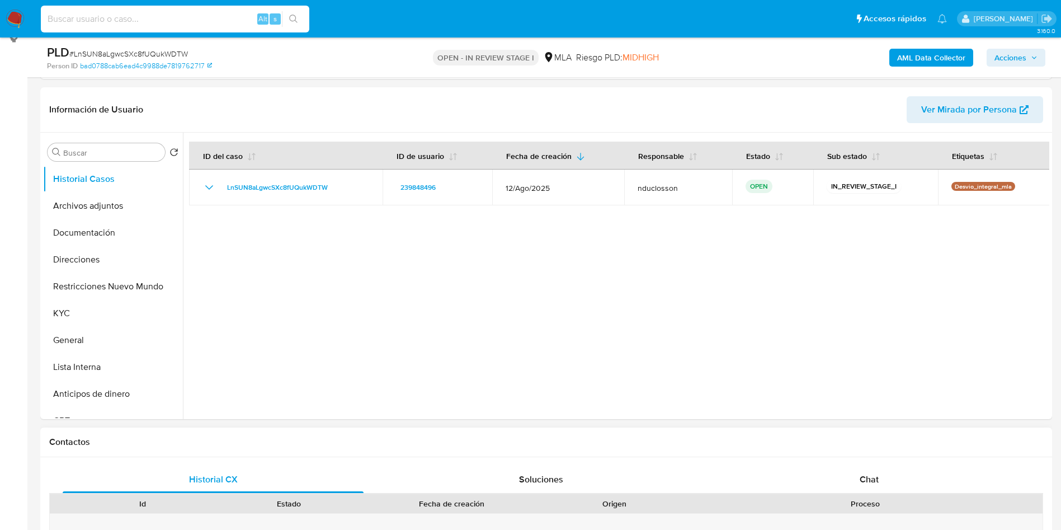
scroll to position [84, 0]
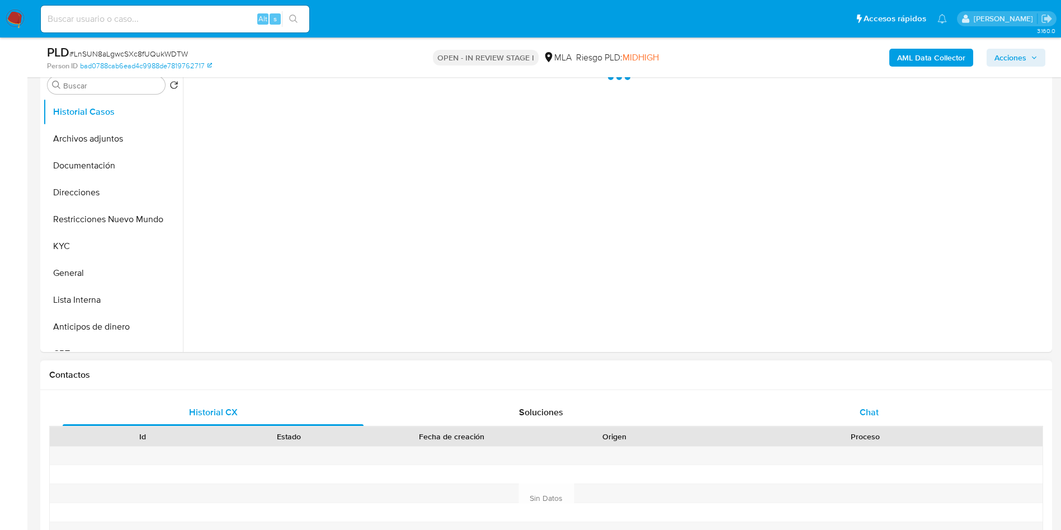
scroll to position [336, 0]
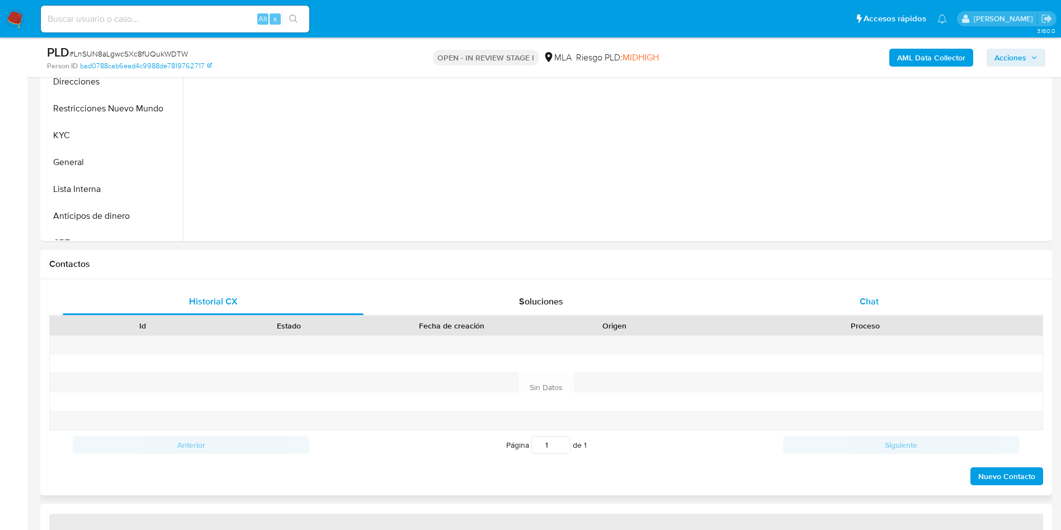
select select "10"
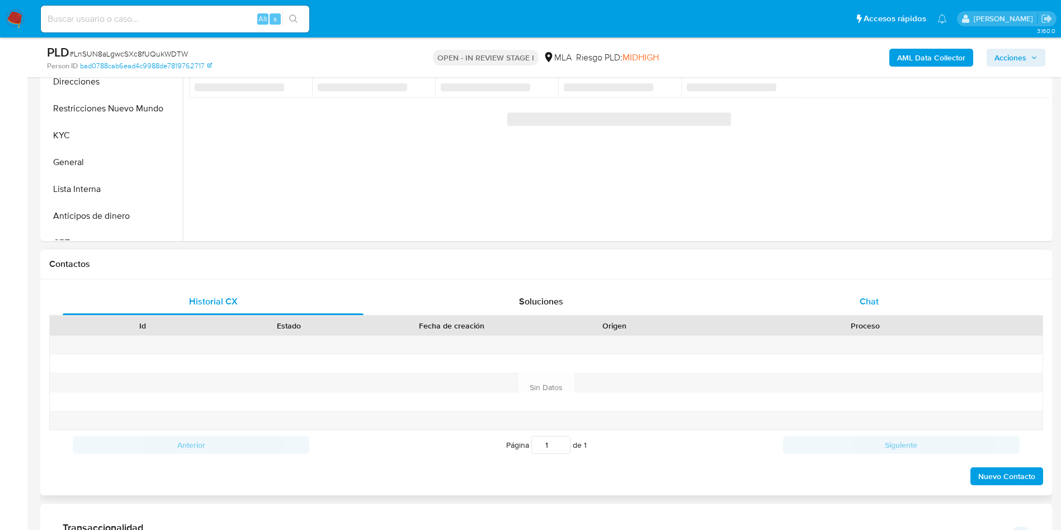
click at [871, 302] on span "Chat" at bounding box center [869, 301] width 19 height 13
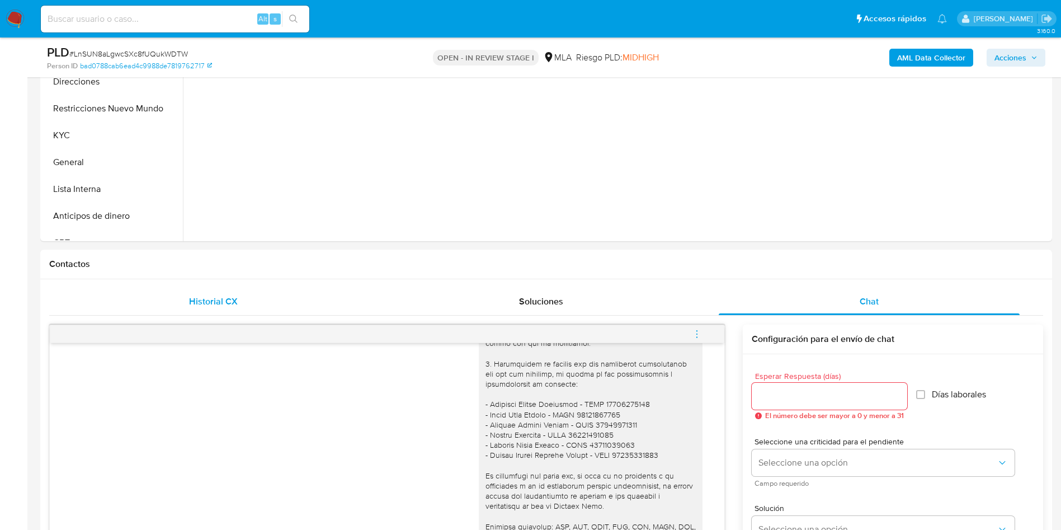
click at [266, 288] on div "Historial CX" at bounding box center [213, 301] width 301 height 27
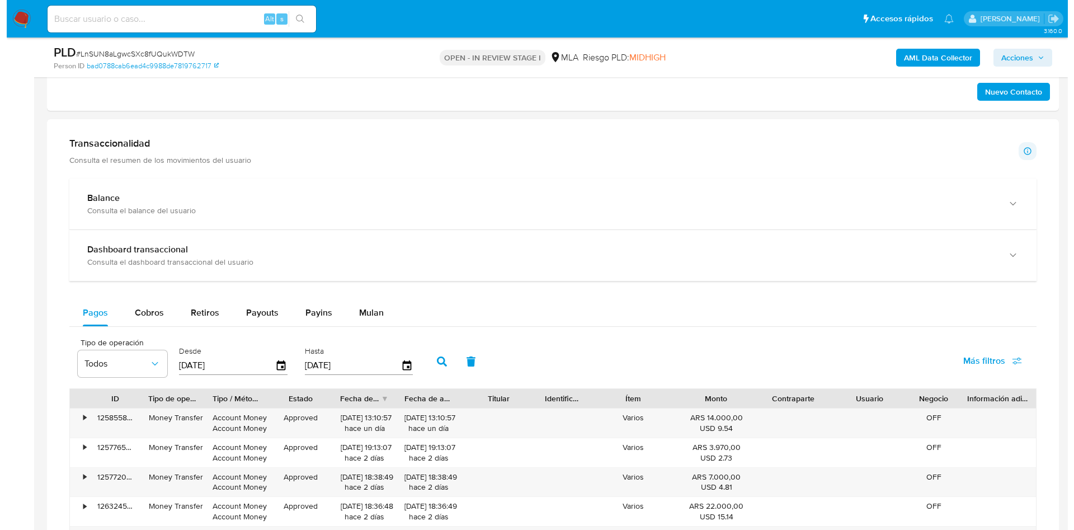
scroll to position [587, 0]
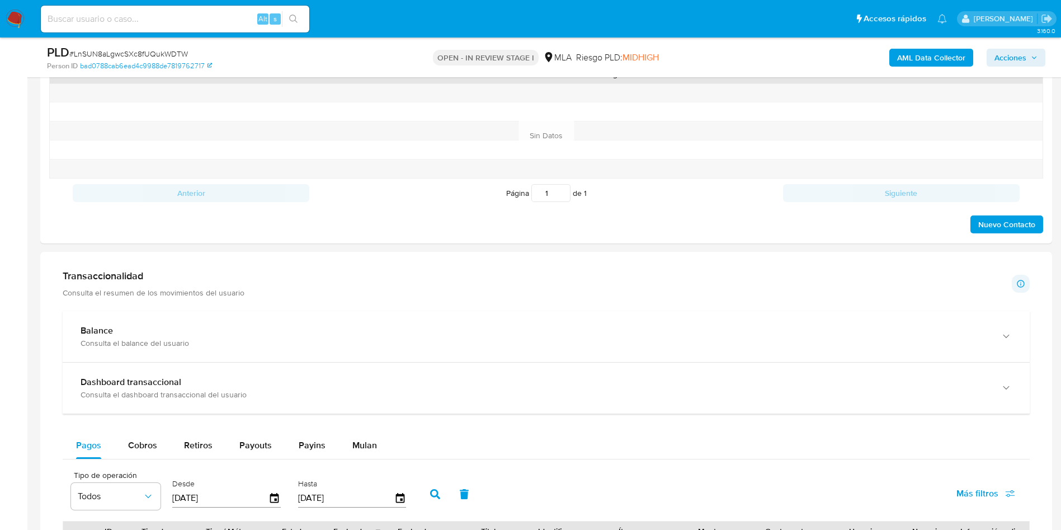
click at [936, 60] on b "AML Data Collector" at bounding box center [931, 58] width 68 height 18
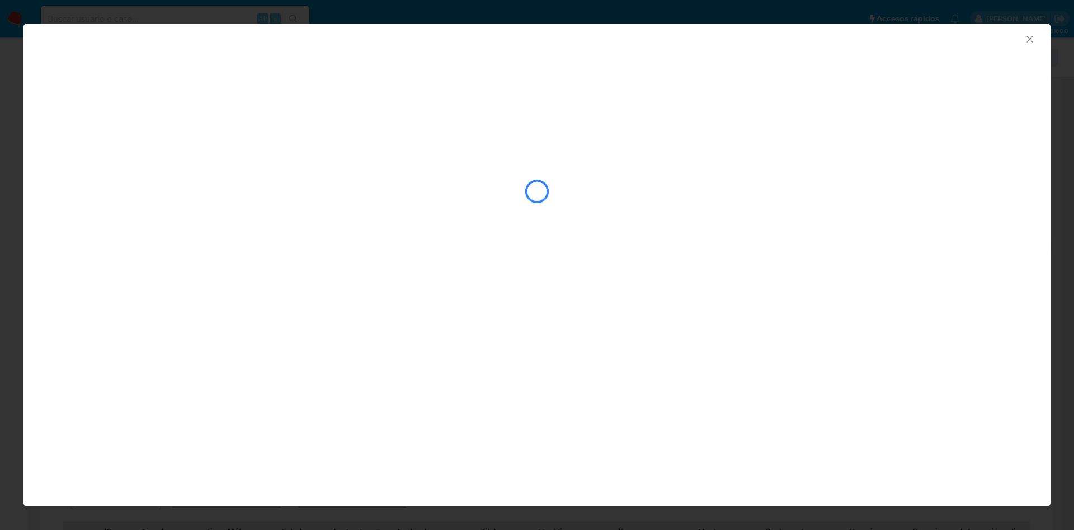
drag, startPoint x: 913, startPoint y: 314, endPoint x: 854, endPoint y: 460, distance: 157.0
click at [854, 460] on div "AML Data Collector" at bounding box center [536, 264] width 1027 height 483
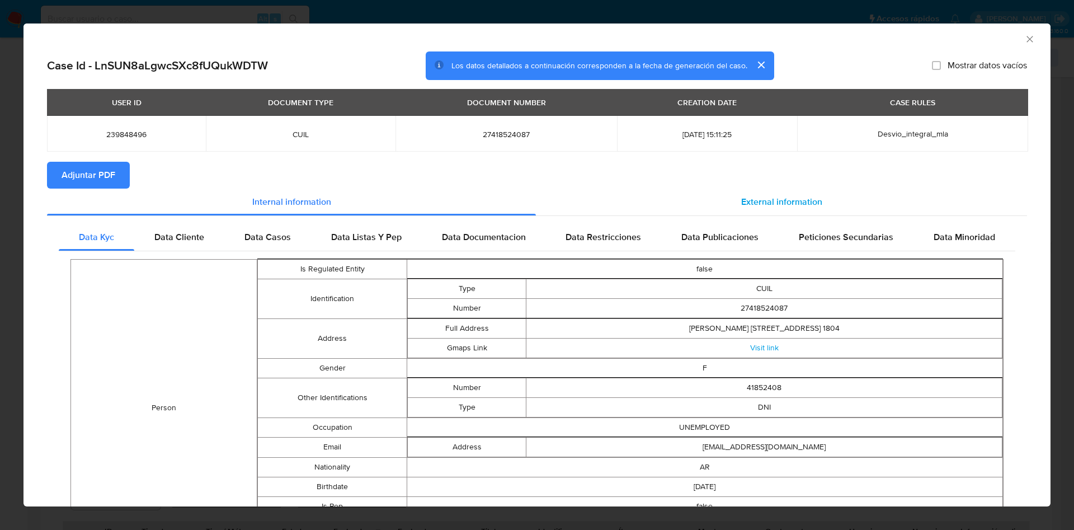
drag, startPoint x: 784, startPoint y: 223, endPoint x: 787, endPoint y: 199, distance: 23.7
click at [785, 208] on div "Internal information External information Data Kyc Data Cliente Data Casos Data…" at bounding box center [537, 478] width 980 height 581
click at [787, 199] on span "External information" at bounding box center [781, 201] width 81 height 13
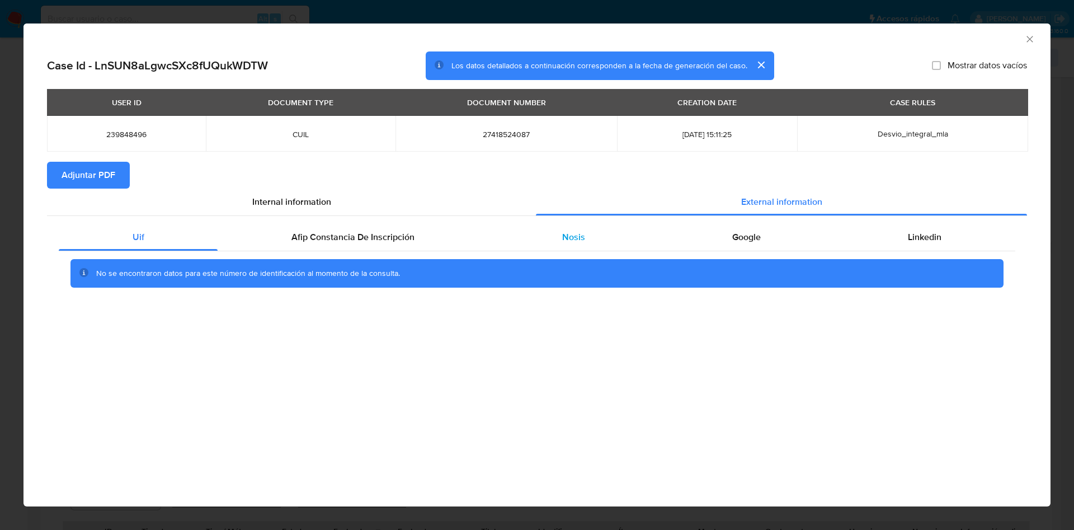
click at [535, 230] on div "Nosis" at bounding box center [573, 237] width 170 height 27
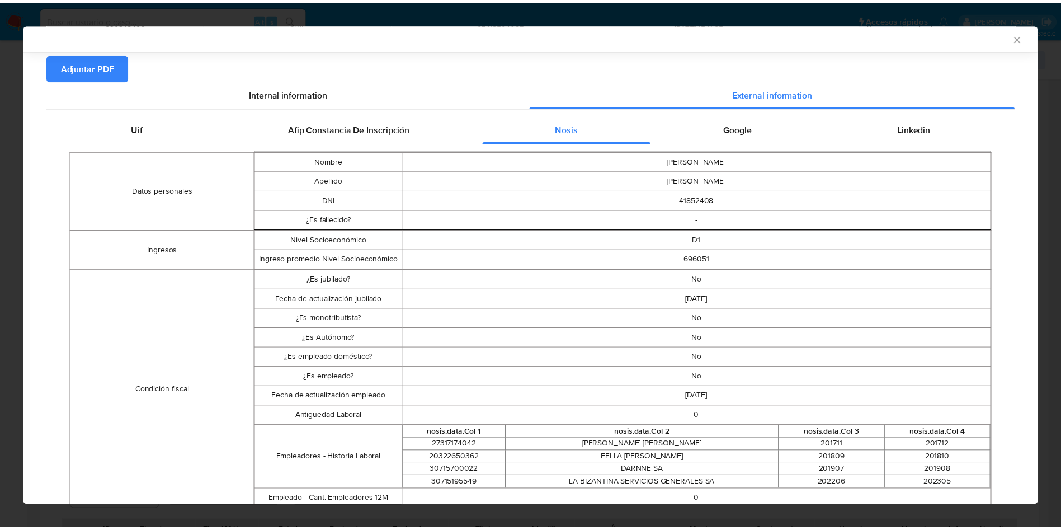
scroll to position [166, 0]
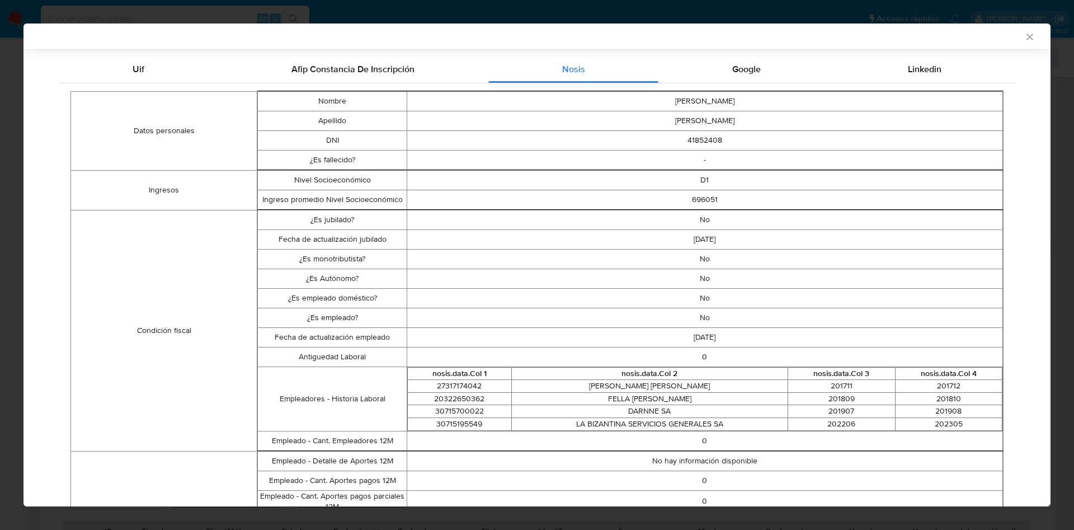
click at [15, 140] on div "AML Data Collector Case Id - LnSUN8aLgwcSXc8fUQukWDTW Los datos detallados a co…" at bounding box center [537, 265] width 1074 height 530
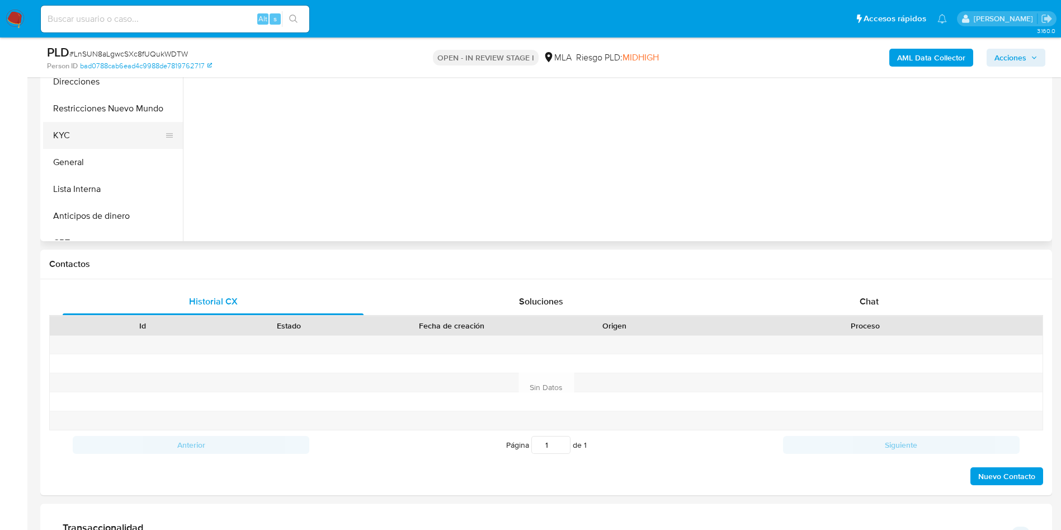
scroll to position [0, 0]
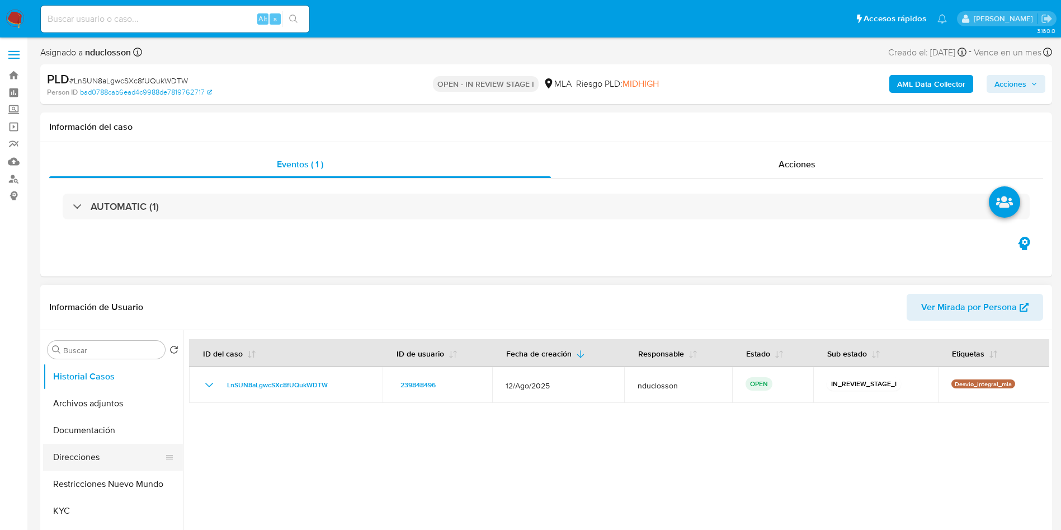
click at [82, 465] on button "Direcciones" at bounding box center [108, 457] width 131 height 27
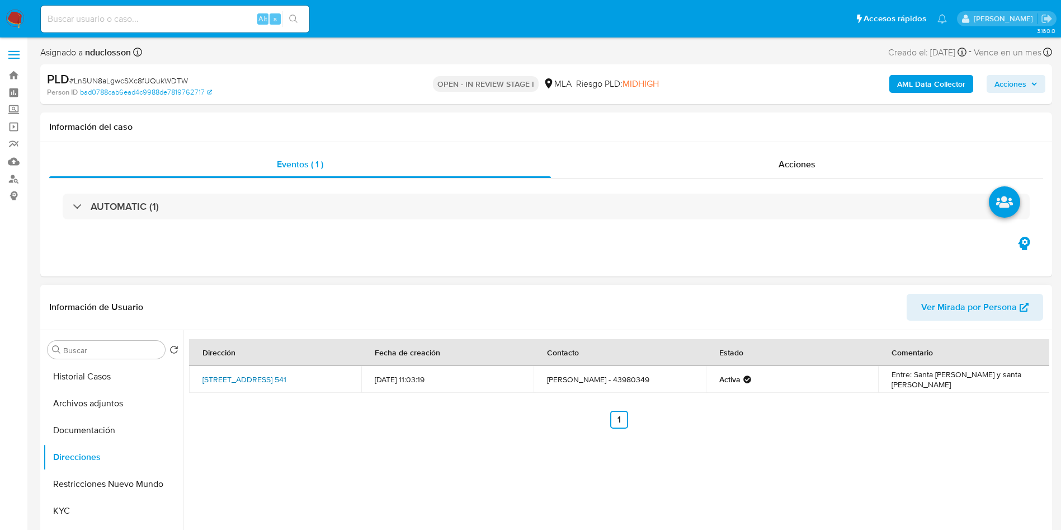
click at [226, 377] on link "[STREET_ADDRESS] 541" at bounding box center [244, 379] width 84 height 11
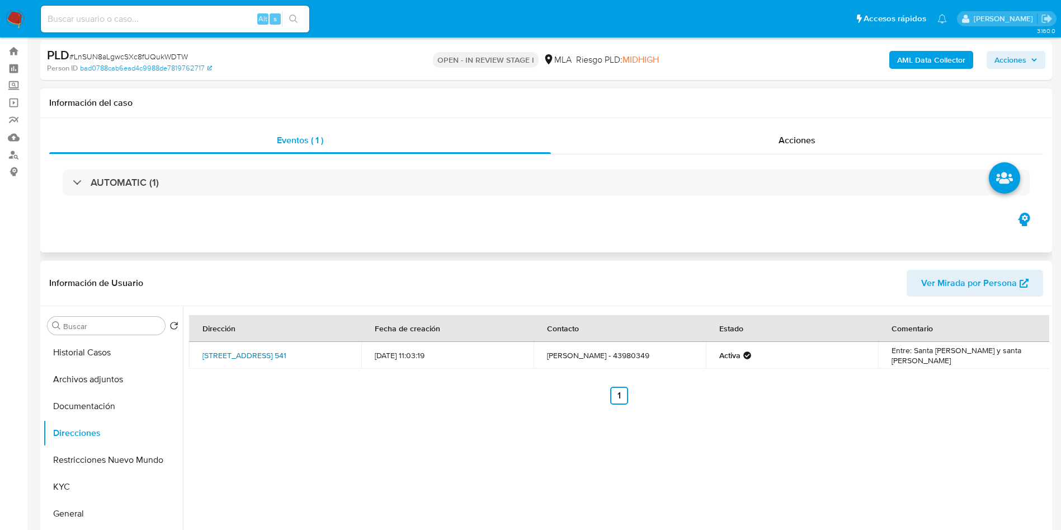
scroll to position [252, 0]
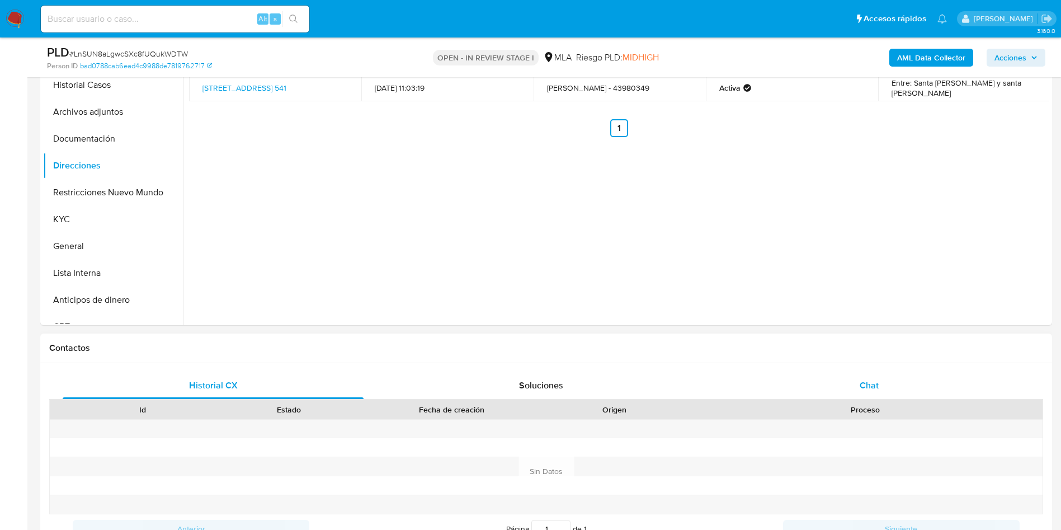
click at [884, 392] on div "Chat" at bounding box center [869, 385] width 301 height 27
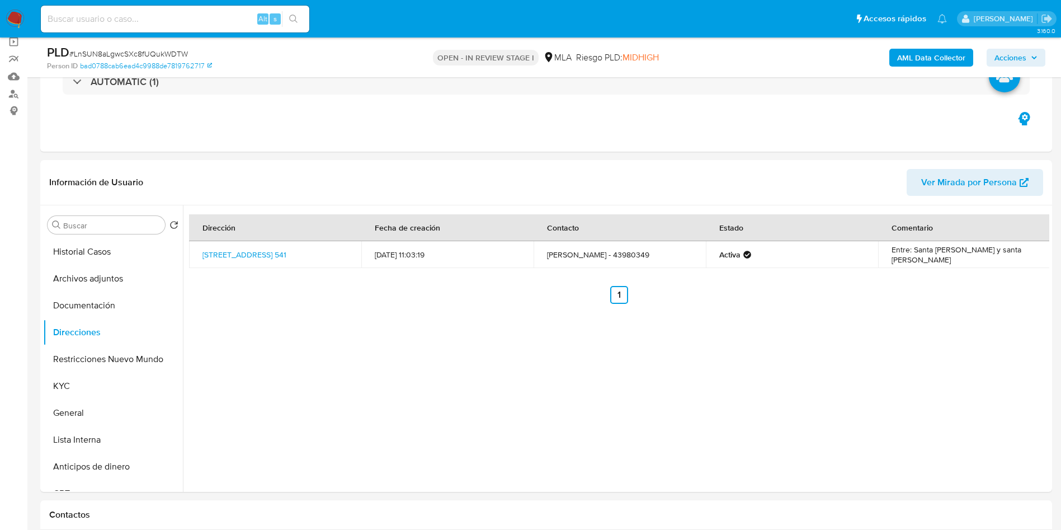
scroll to position [84, 0]
click at [87, 303] on button "Documentación" at bounding box center [108, 306] width 131 height 27
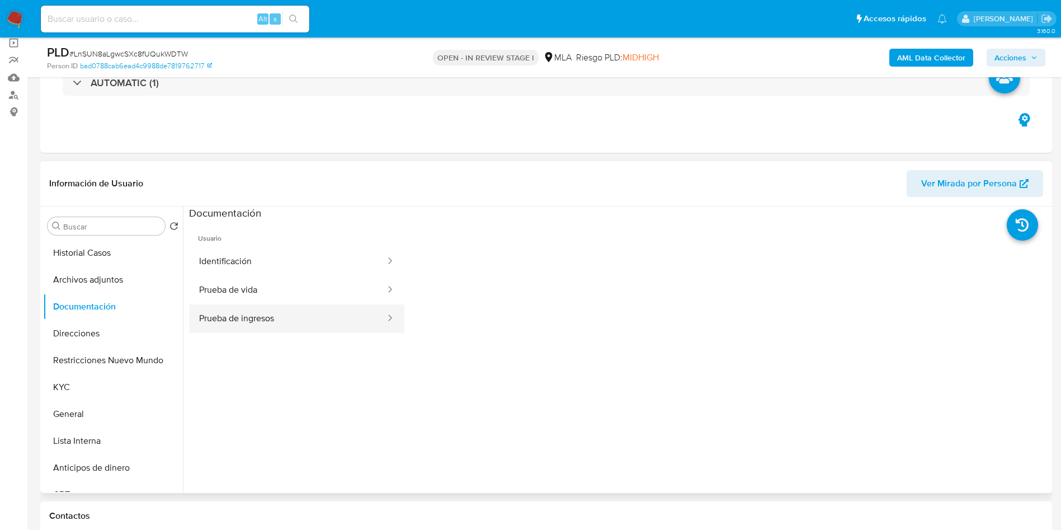
click at [289, 315] on button "Prueba de ingresos" at bounding box center [287, 318] width 197 height 29
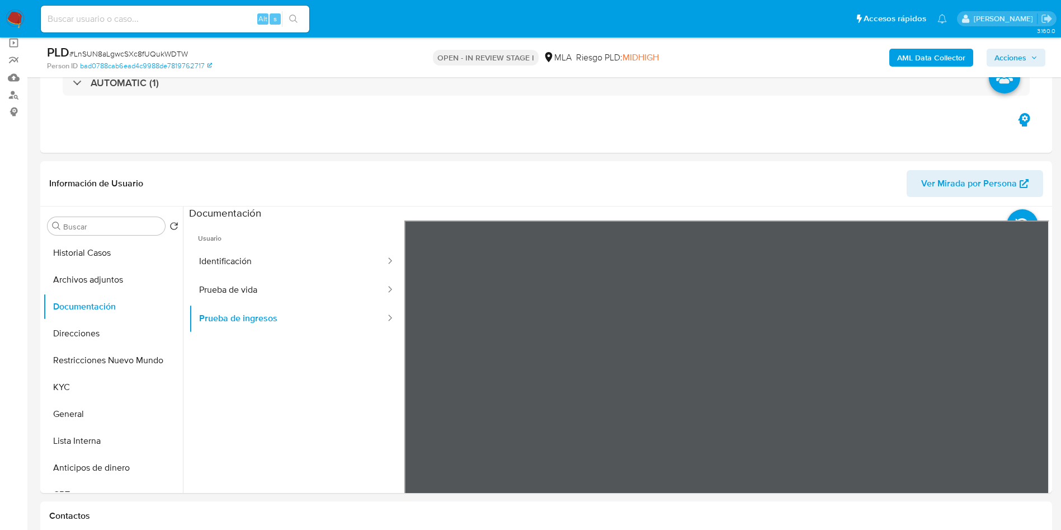
click at [131, 15] on input at bounding box center [175, 19] width 268 height 15
paste input "q1fdG1TIXMCta5H0FpIMxLe7"
type input "q1fdG1TIXMCta5H0FpIMxLe7"
click at [295, 18] on icon "search-icon" at bounding box center [293, 19] width 9 height 9
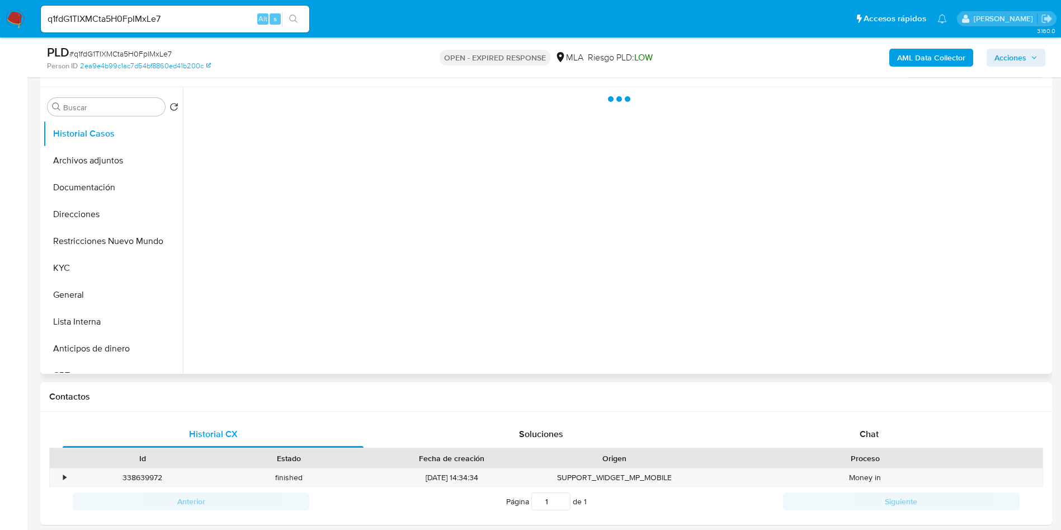
scroll to position [252, 0]
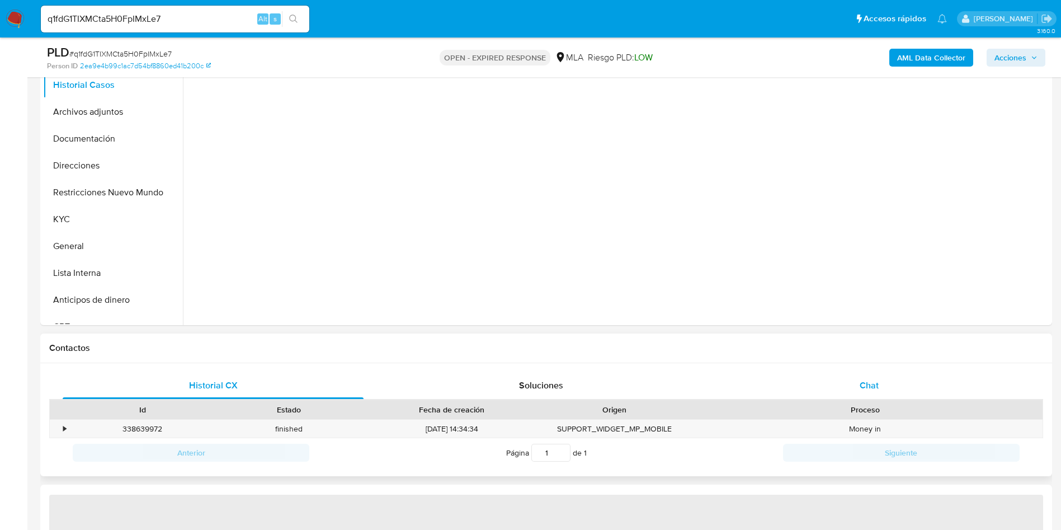
click at [878, 393] on div "Chat" at bounding box center [869, 385] width 301 height 27
select select "10"
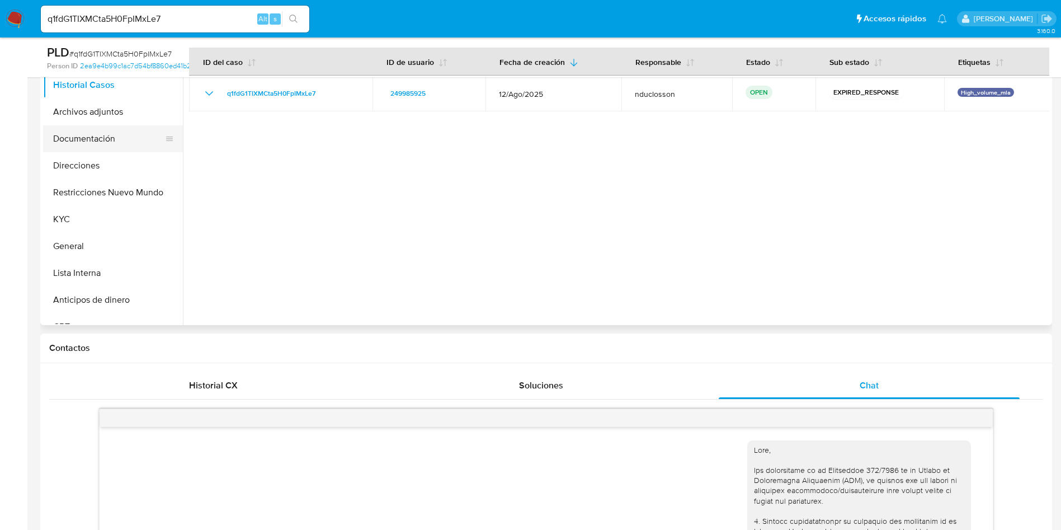
scroll to position [892, 0]
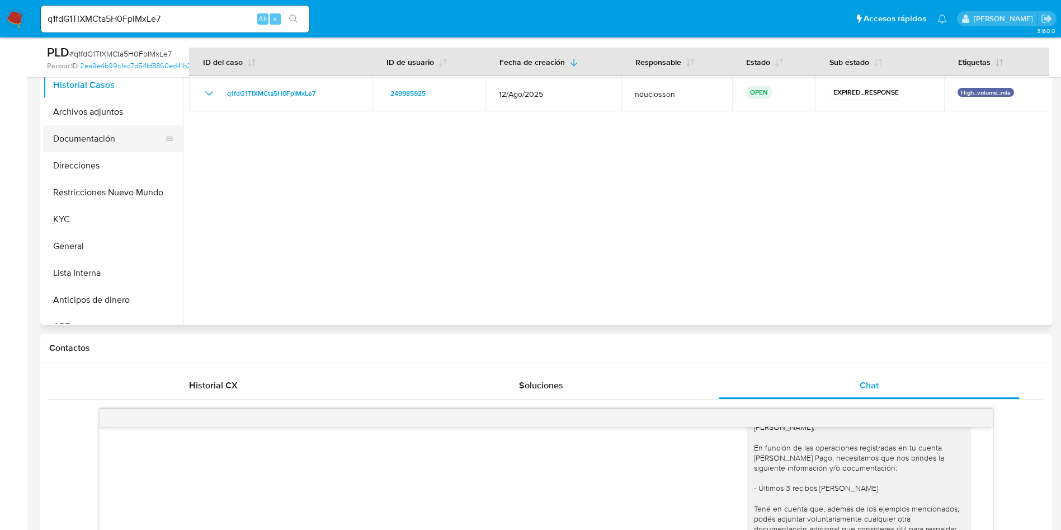
click at [120, 133] on button "Documentación" at bounding box center [108, 138] width 131 height 27
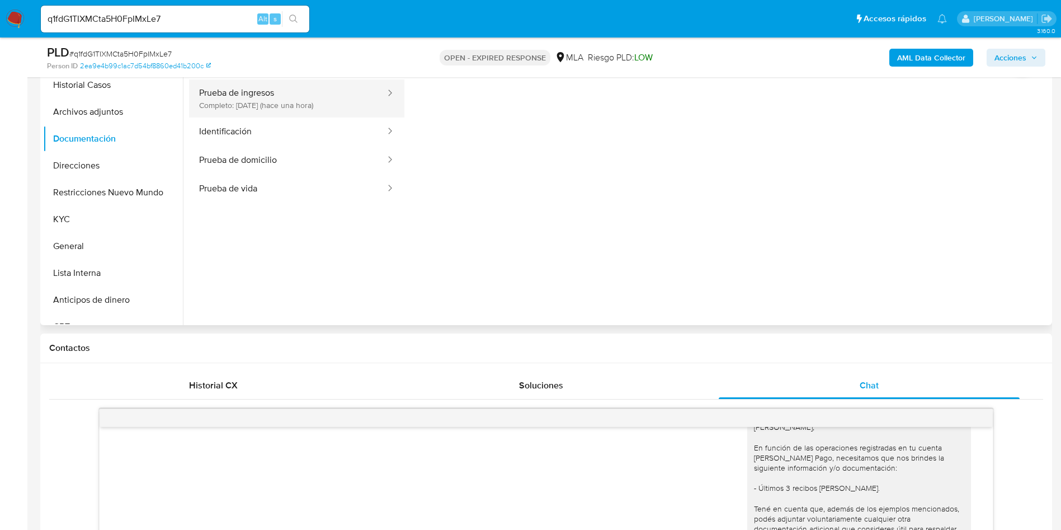
click at [295, 111] on button "Prueba de ingresos Completo: [DATE] (hace una hora)" at bounding box center [287, 98] width 197 height 38
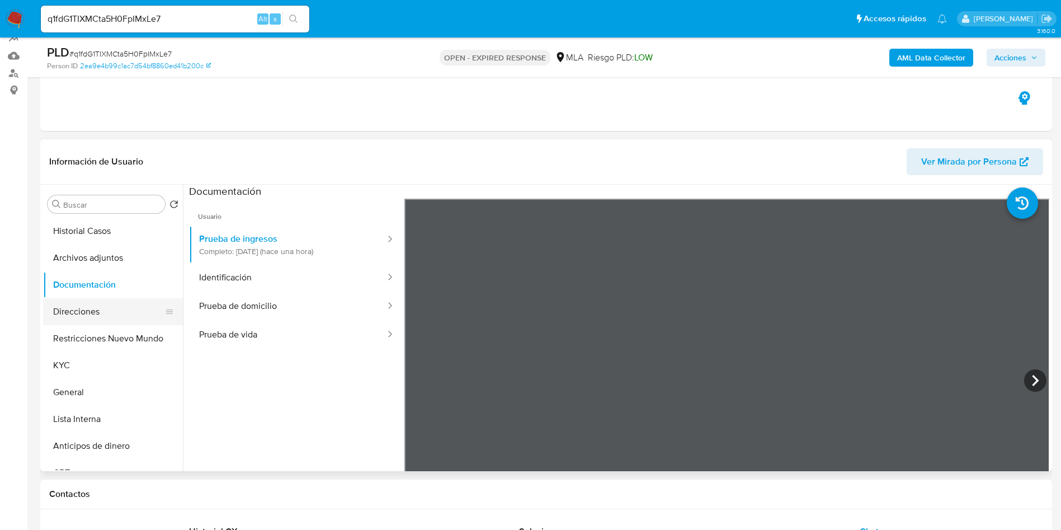
scroll to position [84, 0]
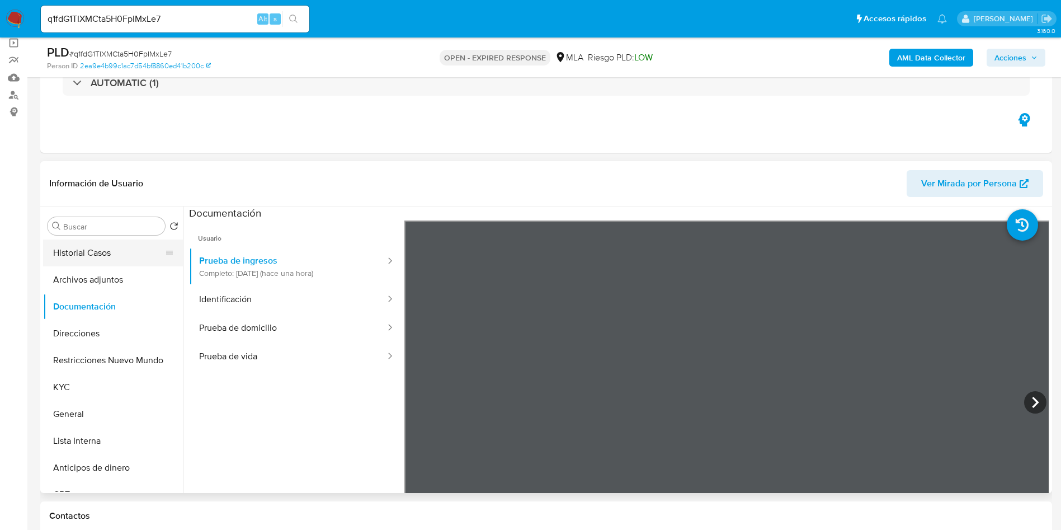
click at [116, 262] on button "Historial Casos" at bounding box center [108, 252] width 131 height 27
